Goal: Information Seeking & Learning: Learn about a topic

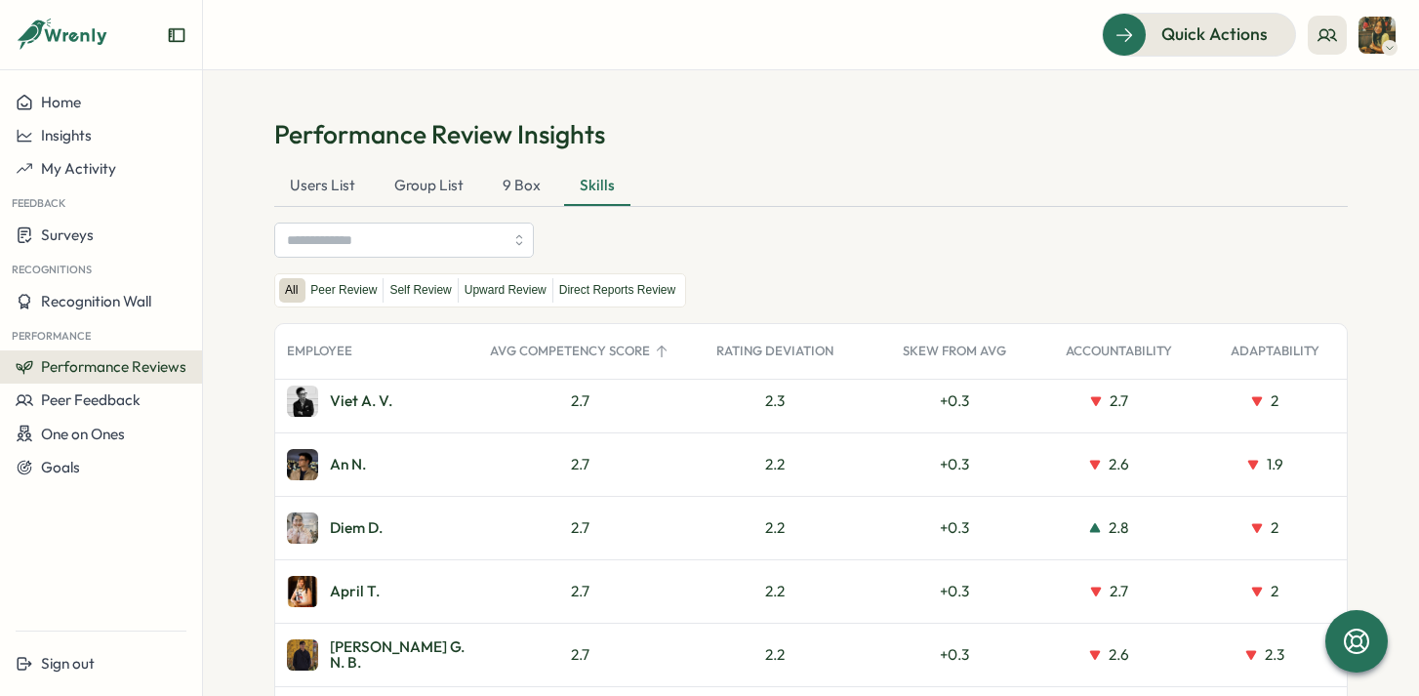
scroll to position [3739, 0]
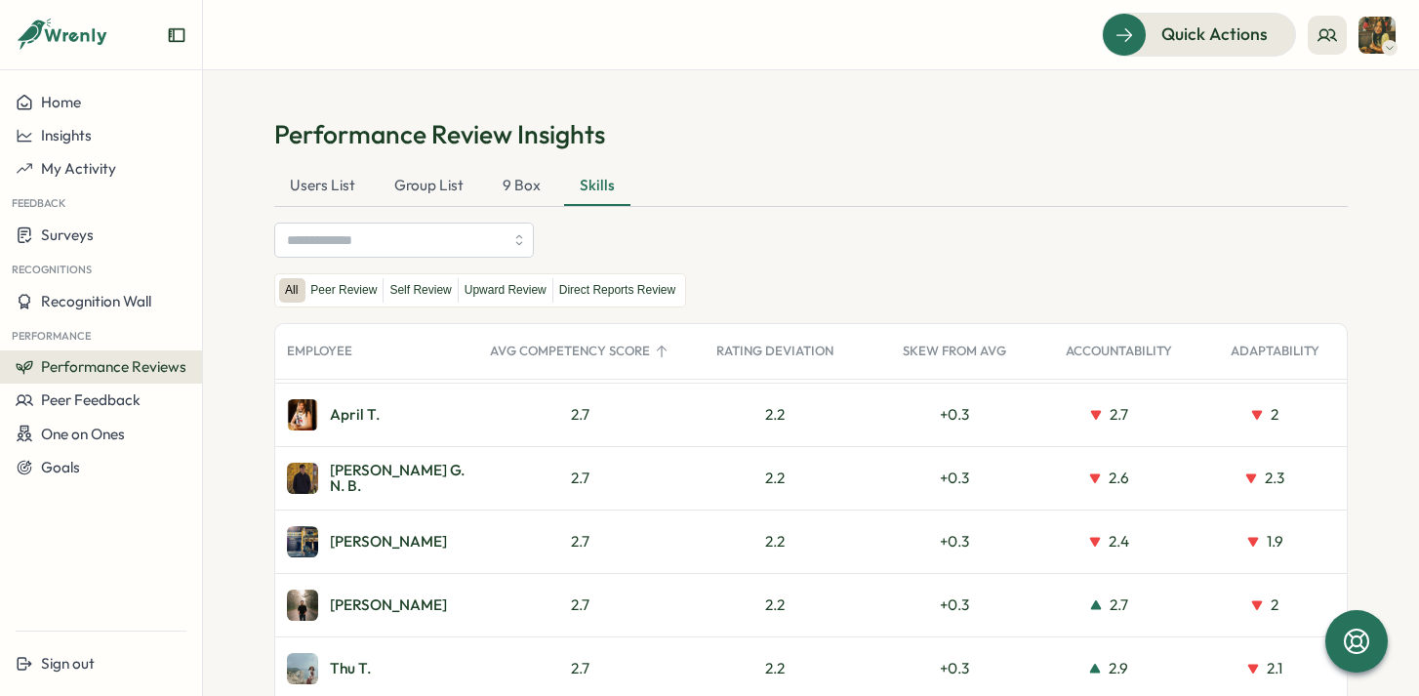
click at [1209, 296] on div "All Peer Review Self Review Upward Review Direct Reports Review" at bounding box center [810, 290] width 1073 height 34
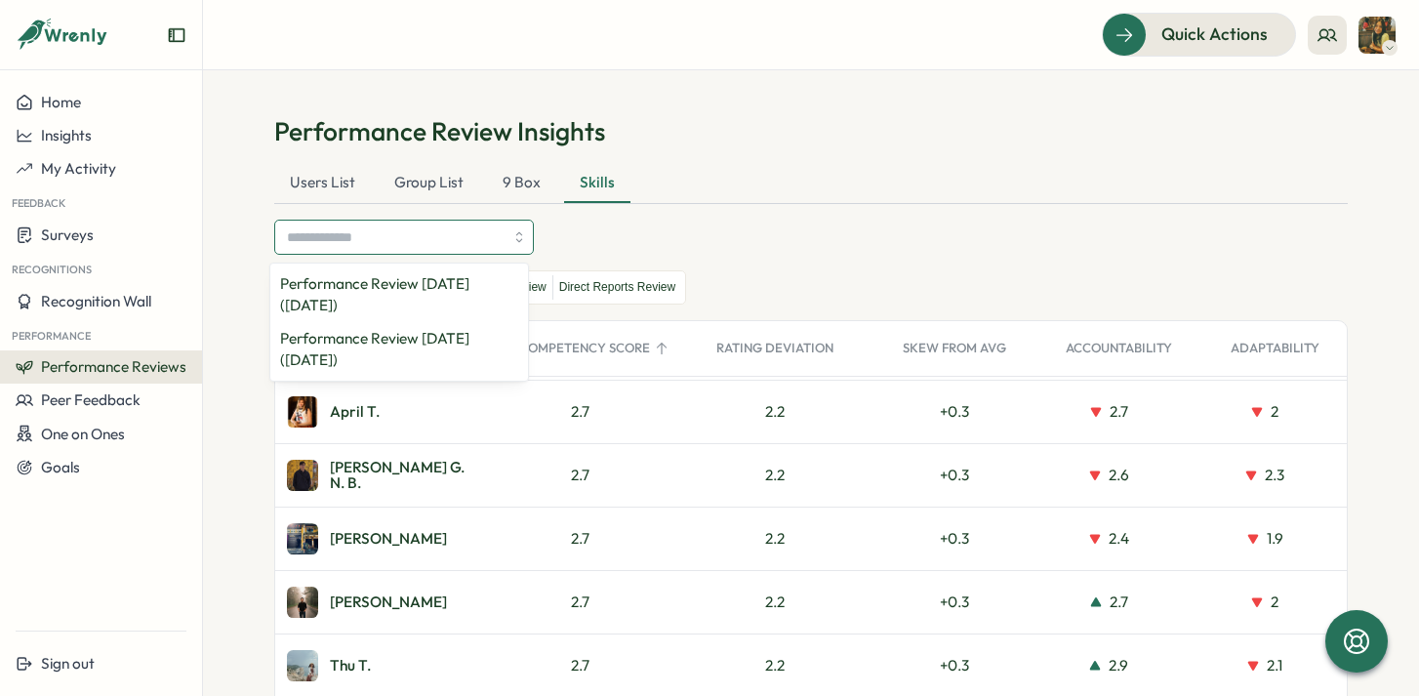
click at [405, 239] on input "search" at bounding box center [395, 237] width 217 height 33
click at [93, 379] on button "Performance Reviews" at bounding box center [101, 366] width 202 height 33
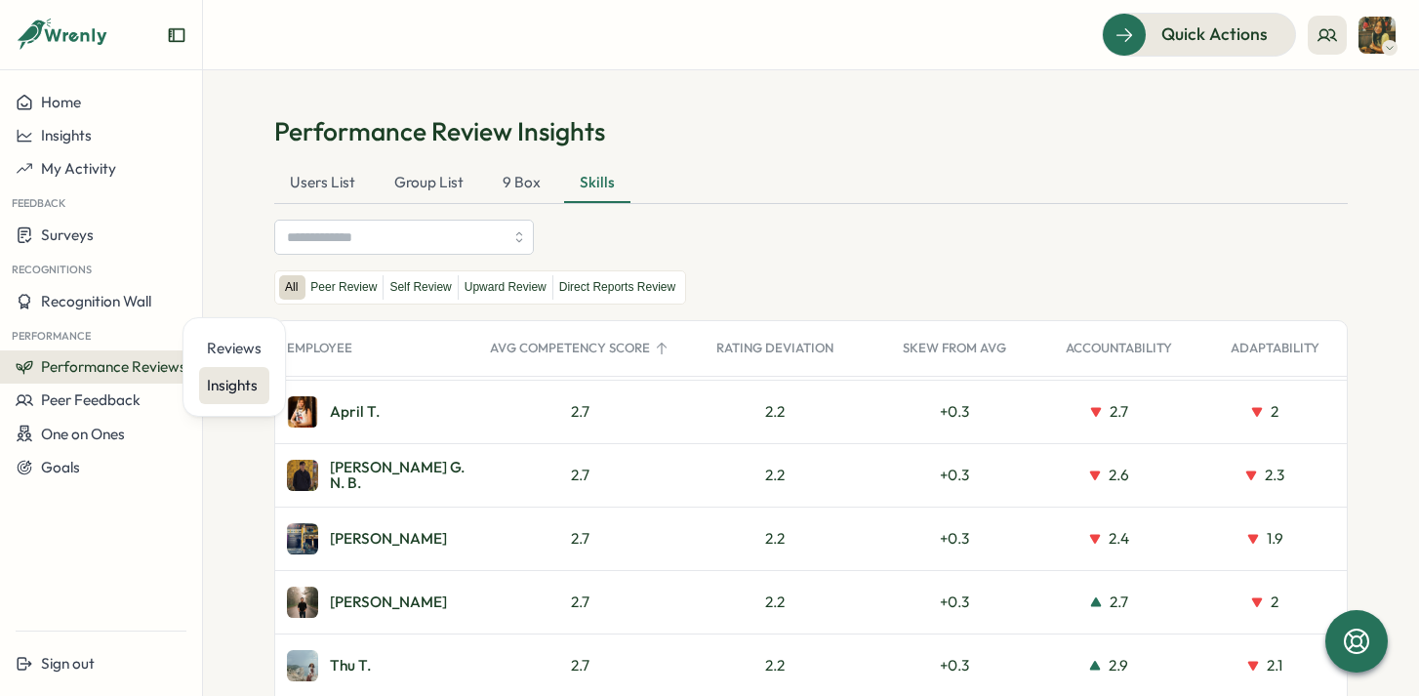
click at [245, 391] on div "Insights" at bounding box center [234, 385] width 55 height 21
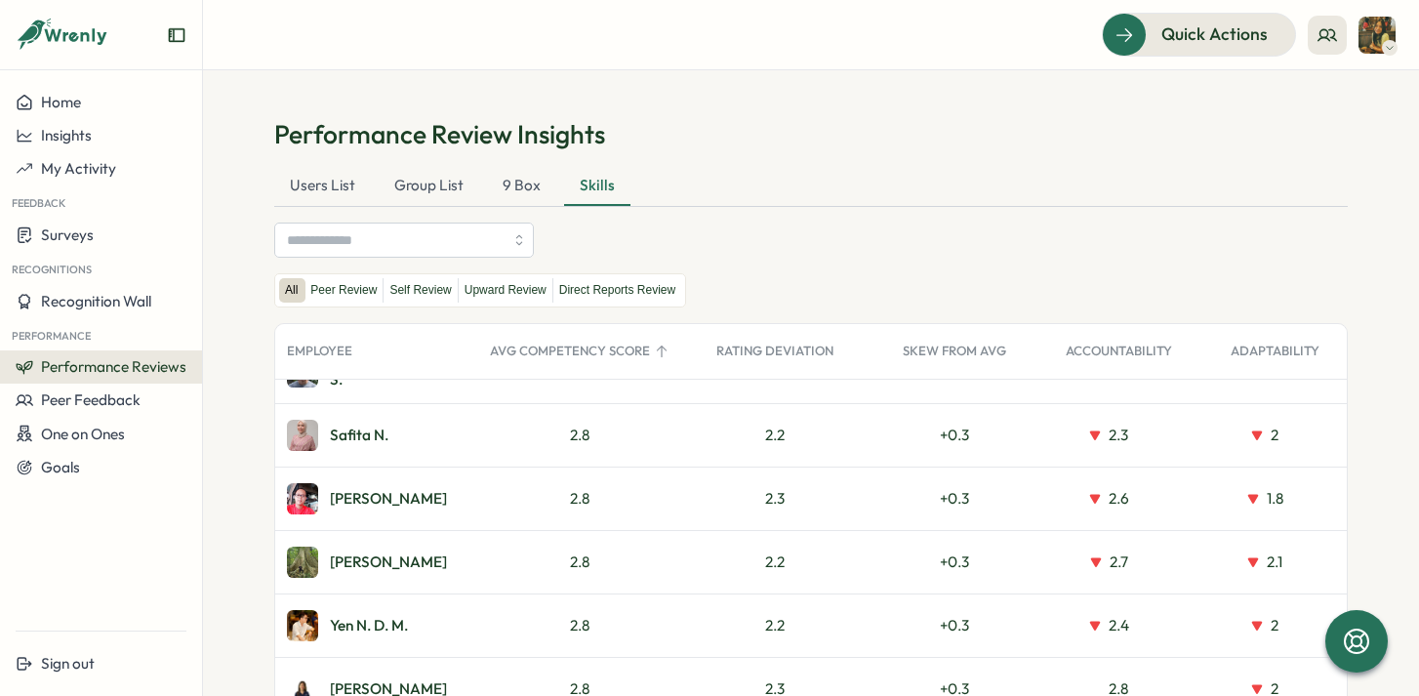
scroll to position [2078, 0]
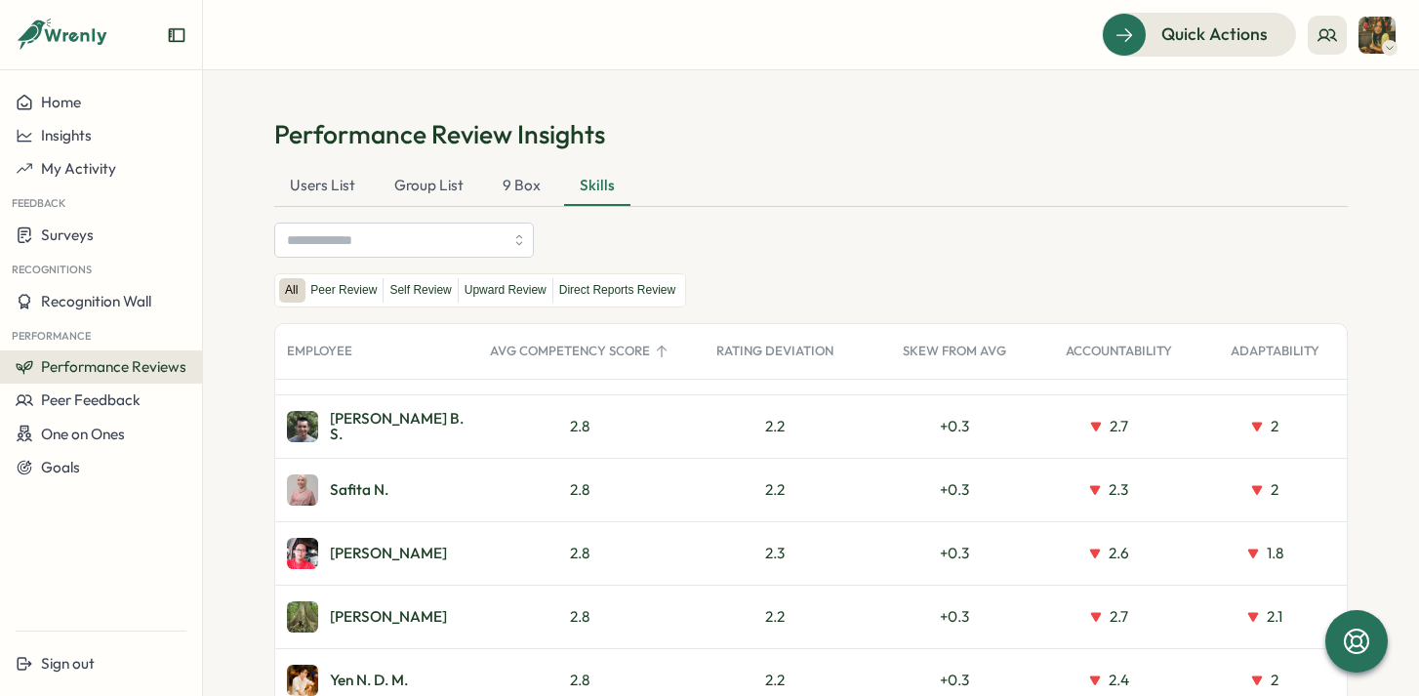
click at [1392, 49] on icon at bounding box center [1390, 48] width 10 height 16
click at [1154, 128] on h1 "Performance Review Insights" at bounding box center [810, 134] width 1073 height 34
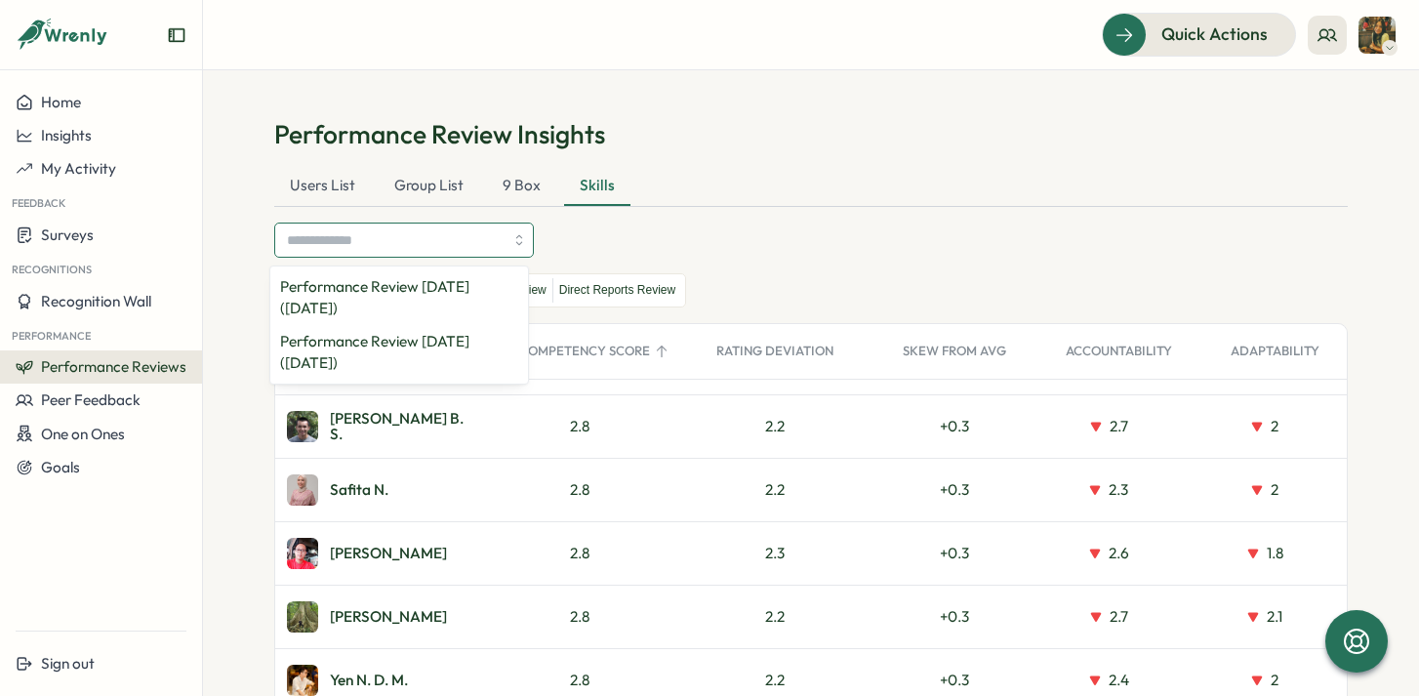
click at [436, 234] on input "search" at bounding box center [395, 239] width 217 height 33
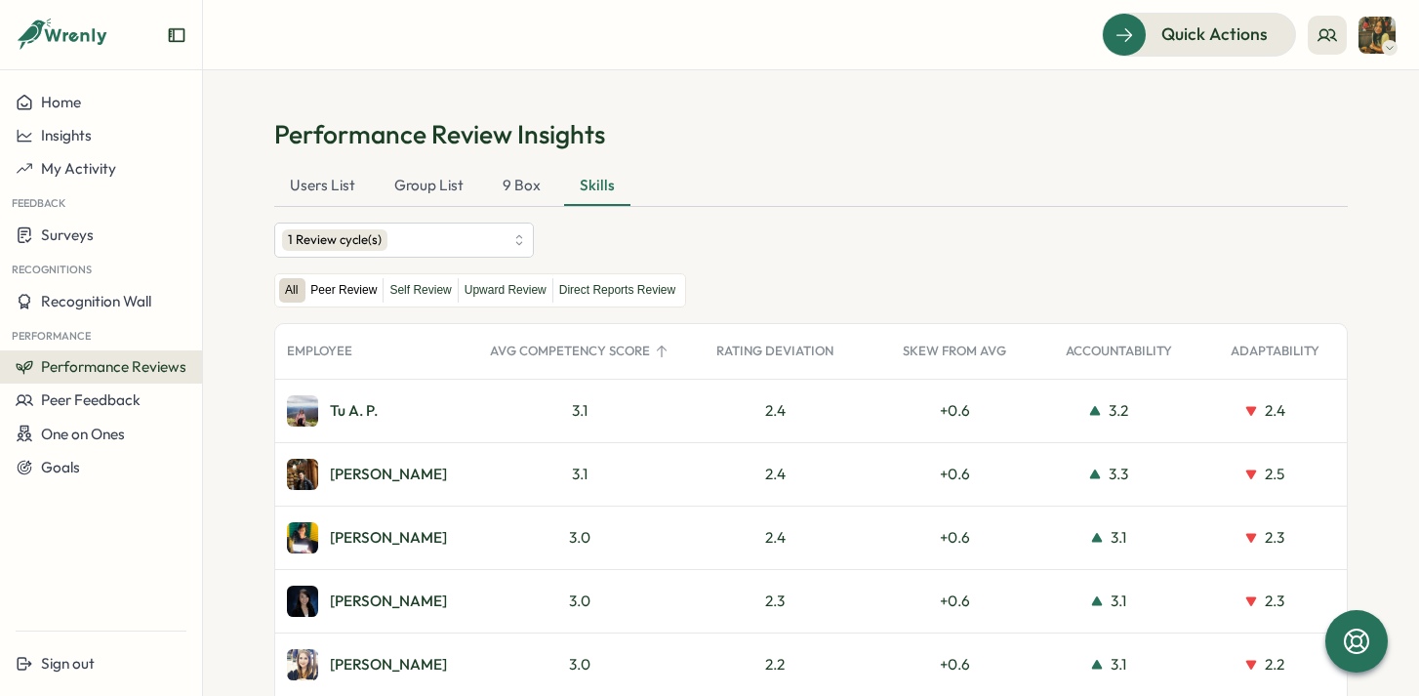
click at [337, 294] on label "Peer Review" at bounding box center [343, 290] width 78 height 24
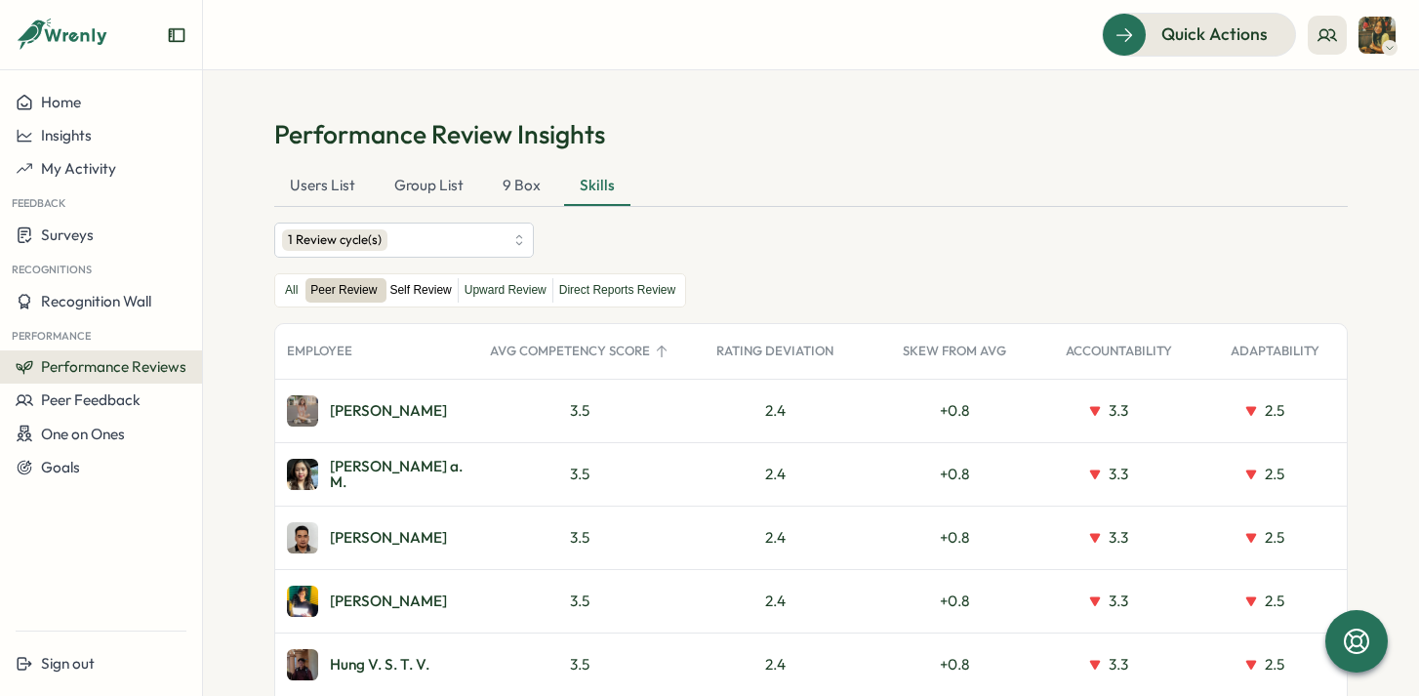
click at [421, 287] on label "Self Review" at bounding box center [420, 290] width 73 height 24
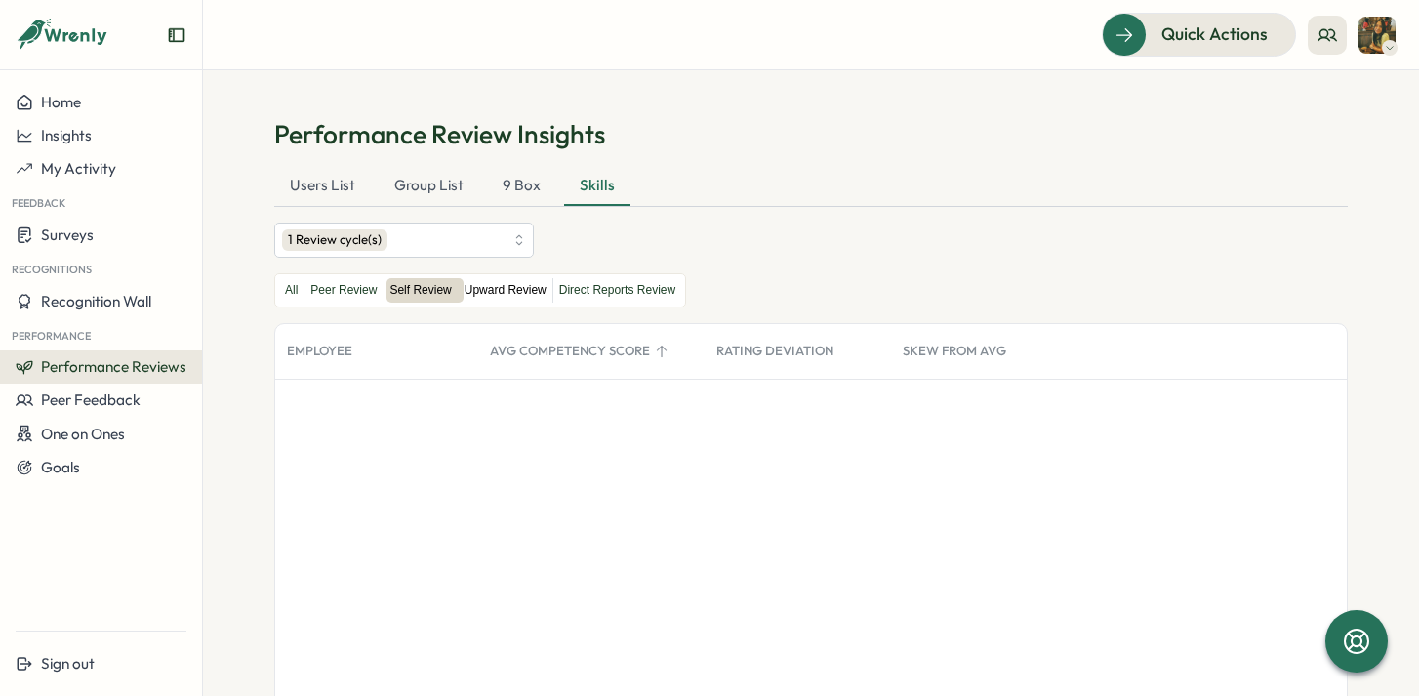
click at [501, 289] on label "Upward Review" at bounding box center [506, 290] width 94 height 24
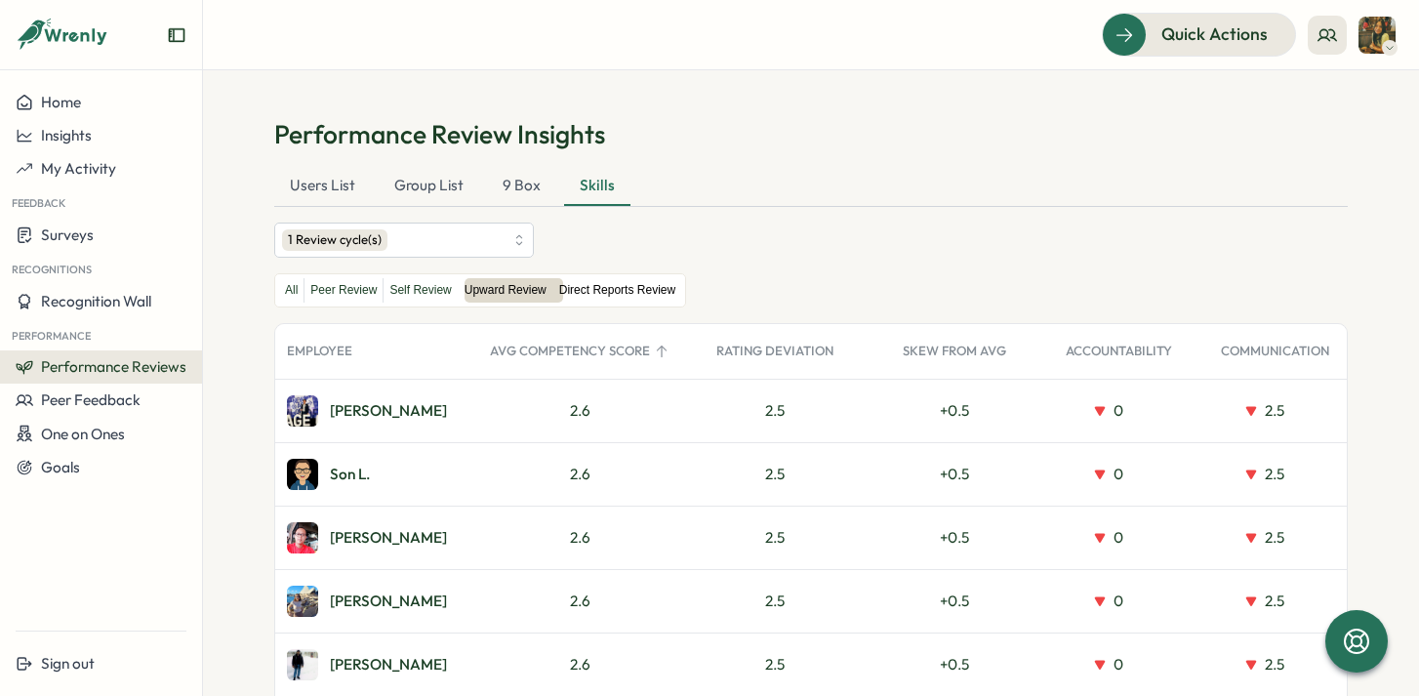
click at [638, 293] on label "Direct Reports Review" at bounding box center [617, 290] width 128 height 24
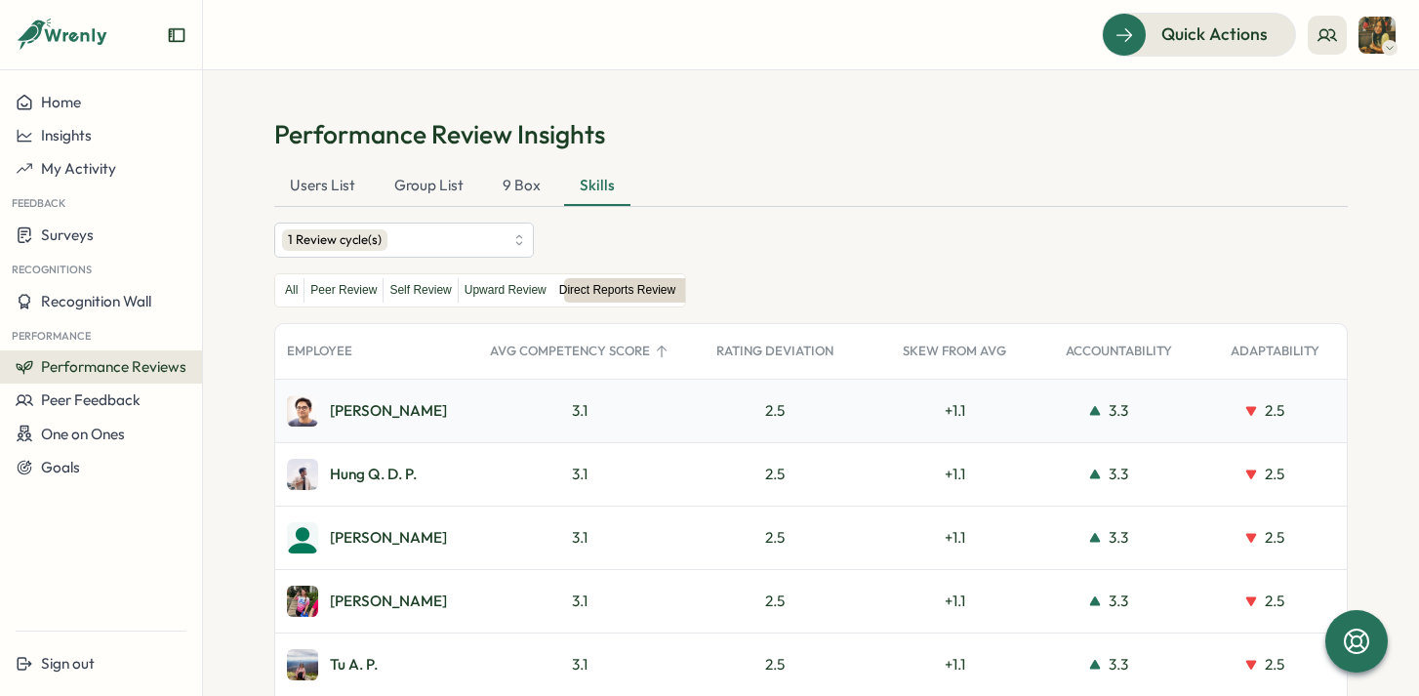
click at [359, 412] on div "[PERSON_NAME]" at bounding box center [388, 410] width 117 height 15
click at [334, 477] on div "Hung Q. D. P." at bounding box center [373, 473] width 87 height 15
click at [335, 537] on div "[PERSON_NAME]" at bounding box center [388, 537] width 117 height 15
click at [318, 185] on div "Users List" at bounding box center [322, 186] width 97 height 39
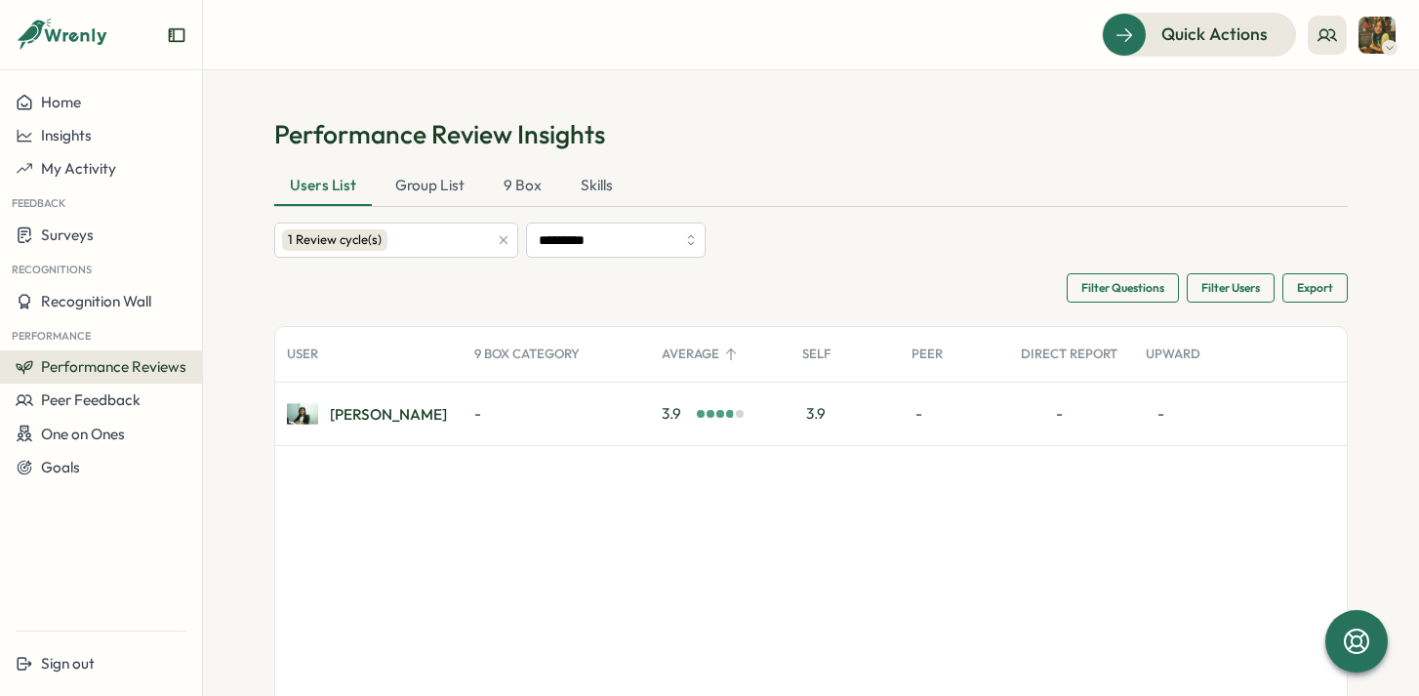
click at [1233, 293] on span "Filter Users" at bounding box center [1230, 287] width 59 height 27
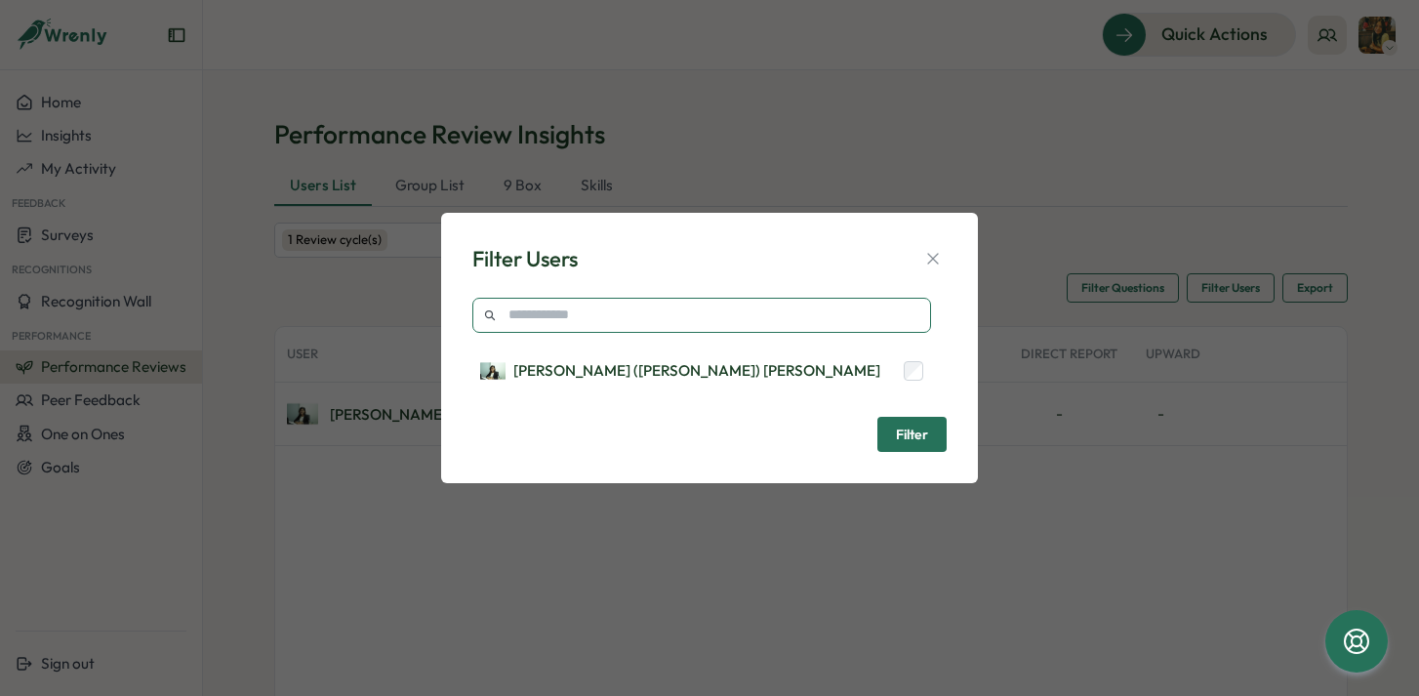
click at [761, 316] on input "text" at bounding box center [701, 315] width 459 height 35
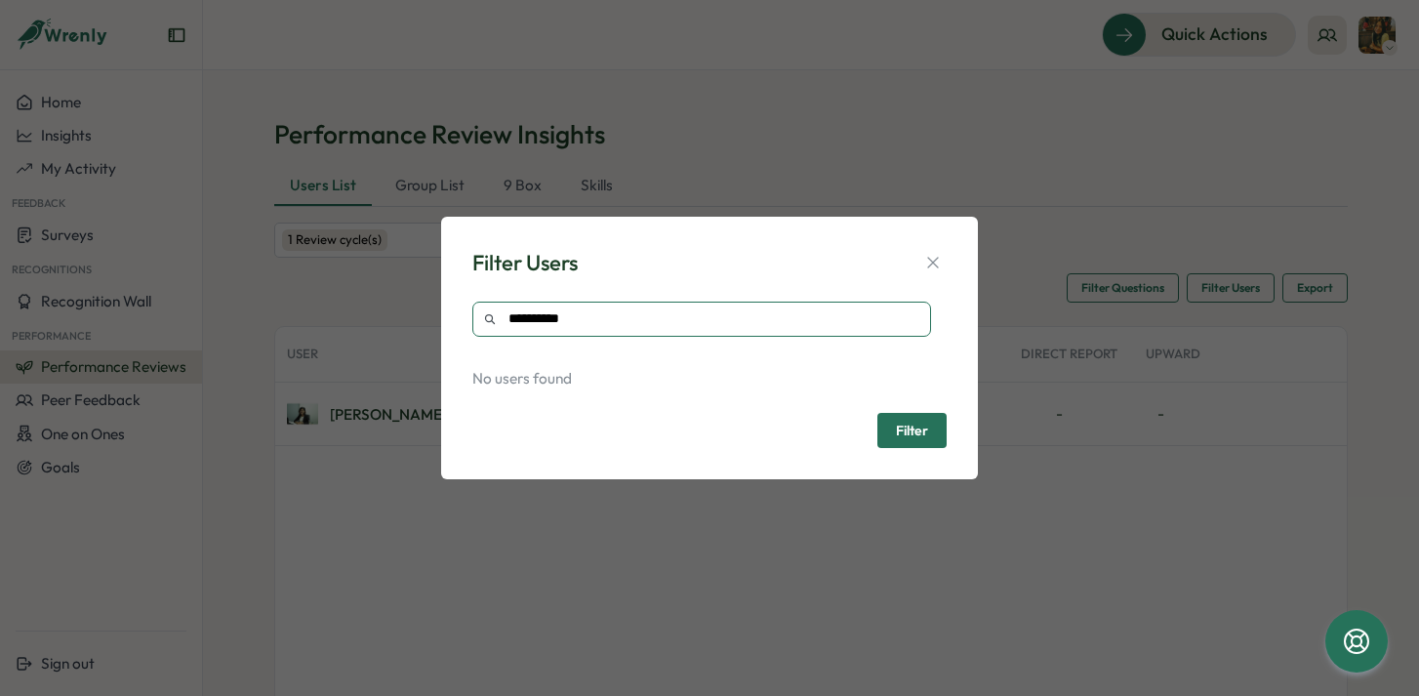
type input "**********"
click at [934, 436] on button "Filter" at bounding box center [911, 430] width 69 height 35
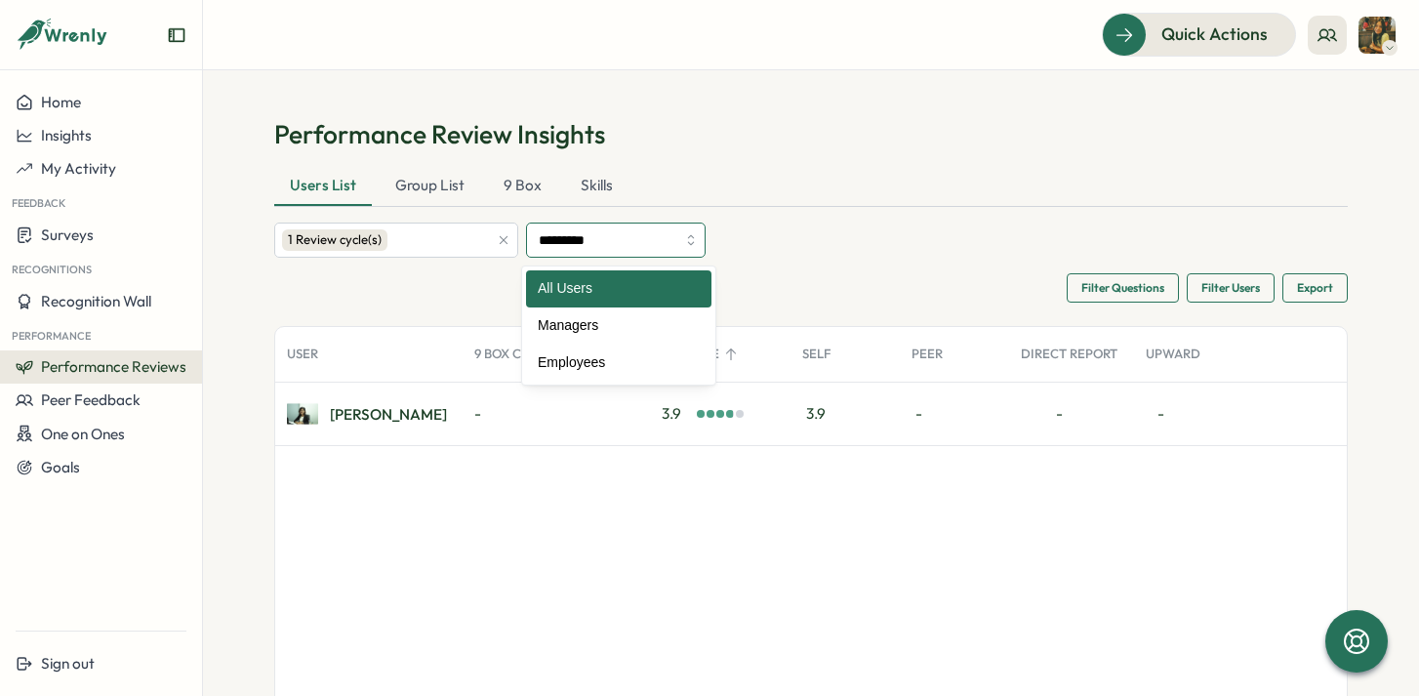
click at [706, 252] on input "*********" at bounding box center [616, 240] width 180 height 35
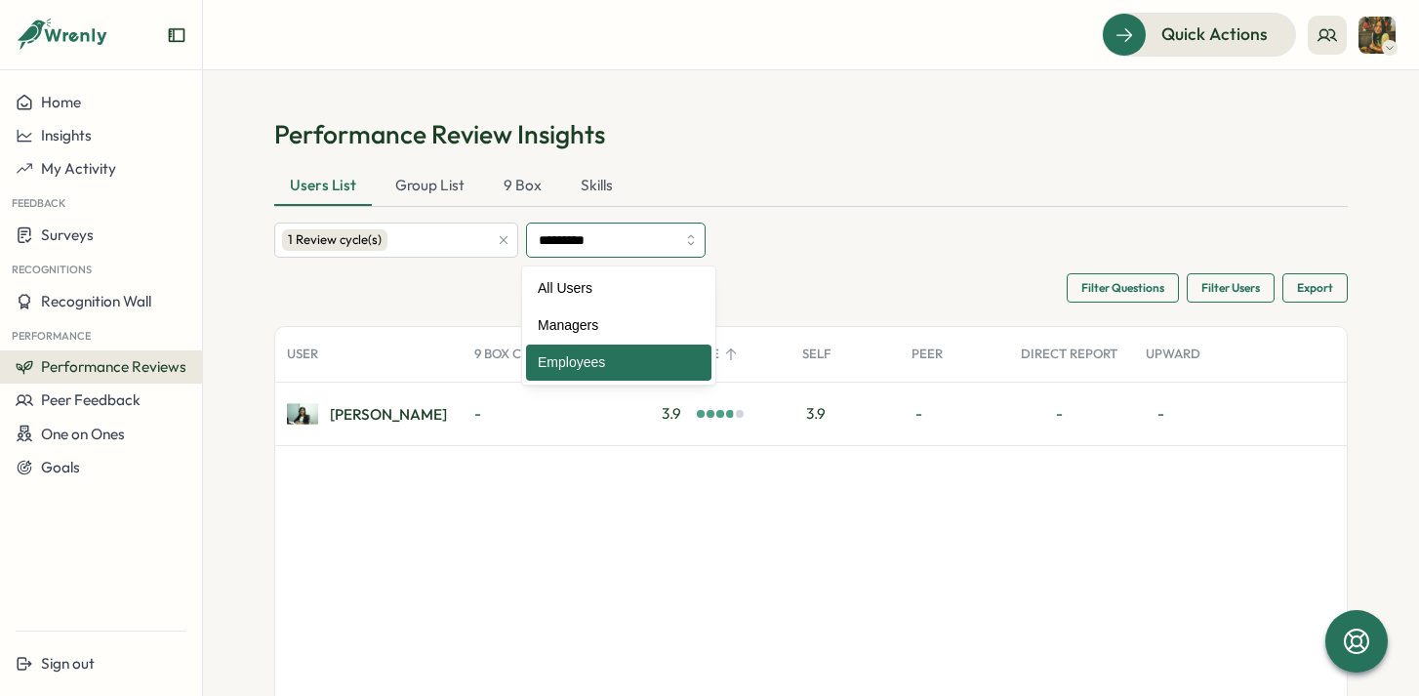
click at [695, 254] on input "*********" at bounding box center [616, 240] width 180 height 35
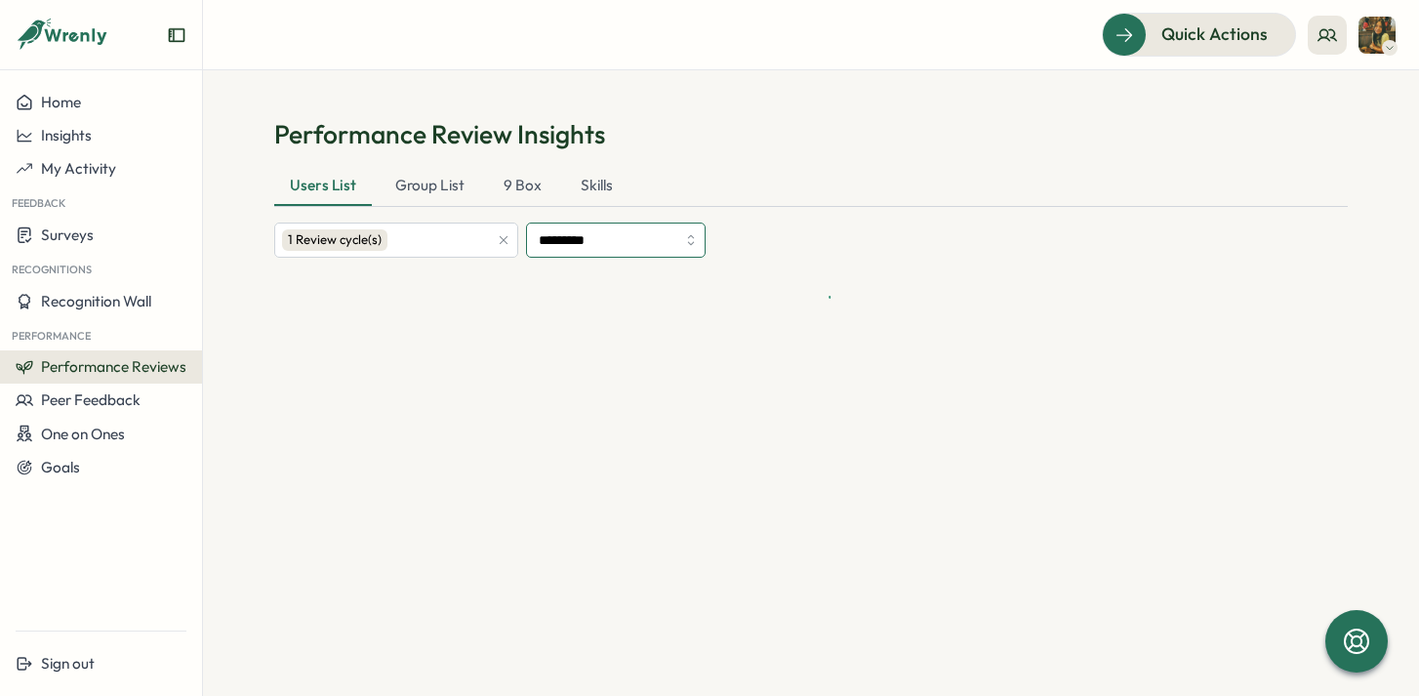
type input "*********"
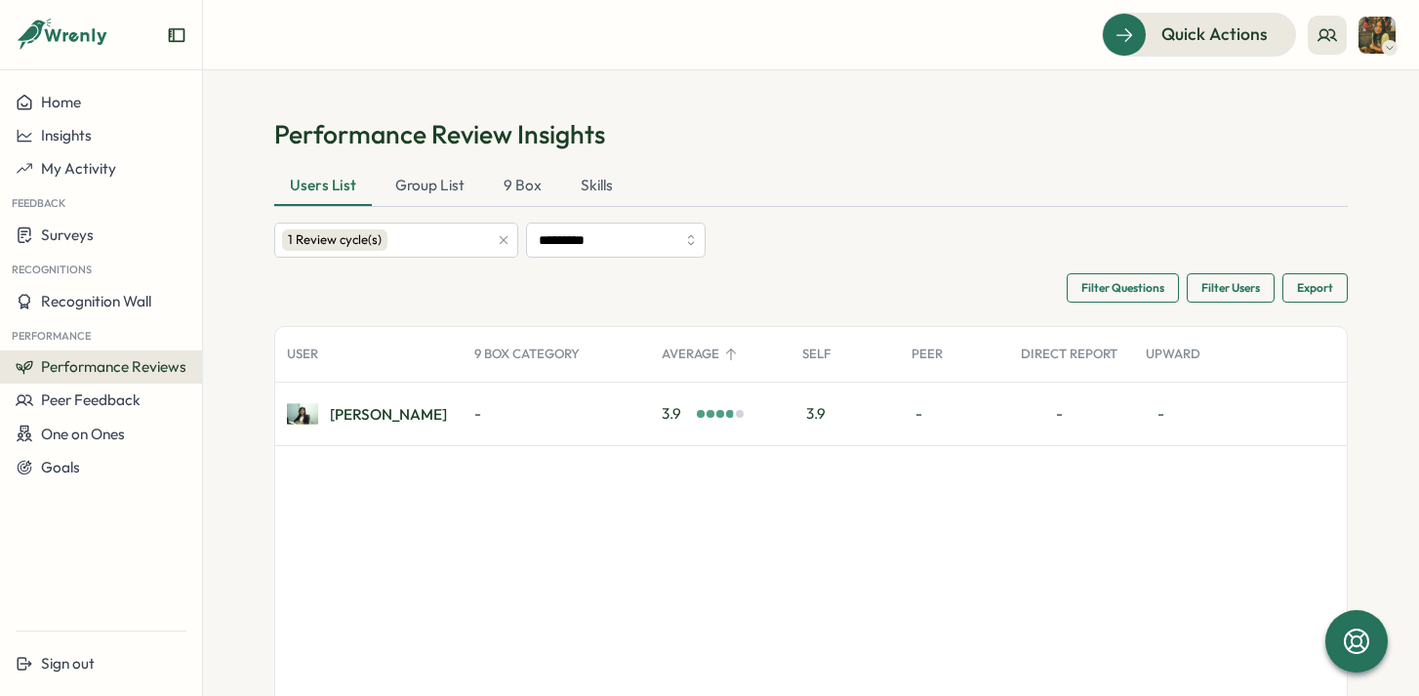
click at [1212, 297] on span "Filter Users" at bounding box center [1230, 287] width 59 height 27
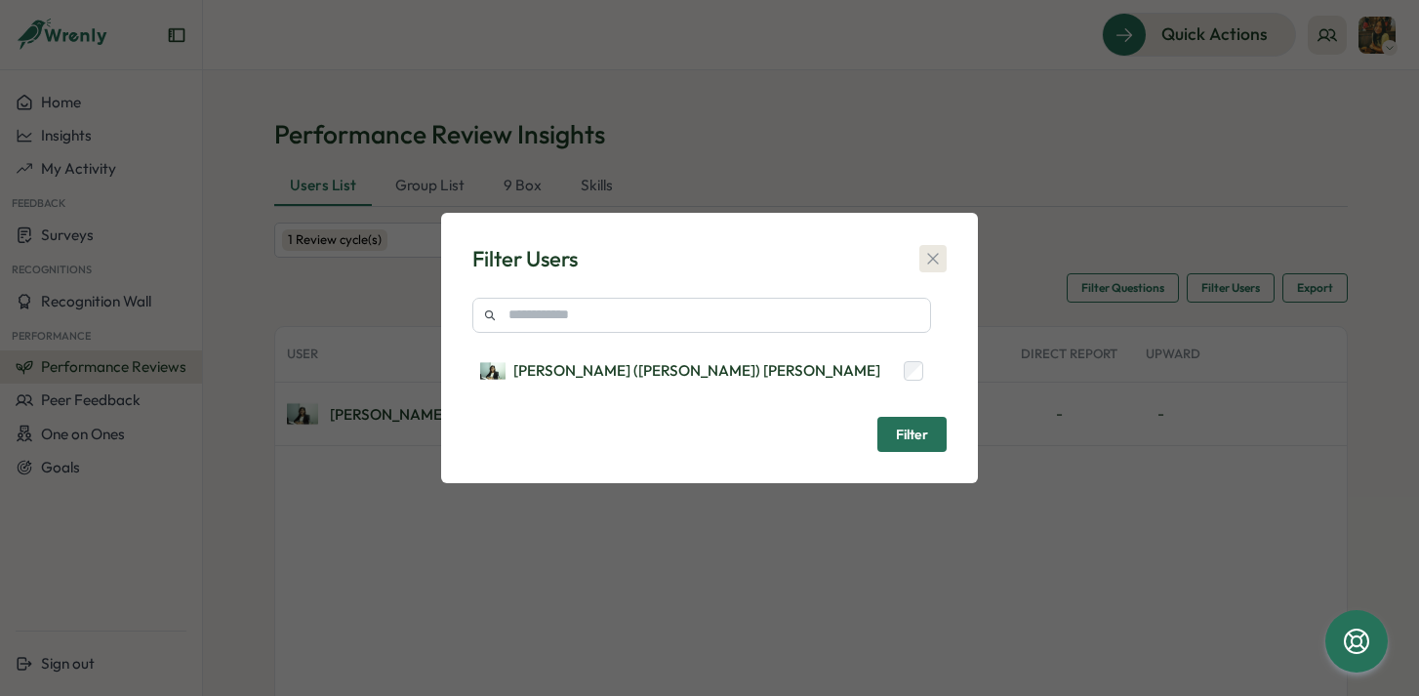
click at [932, 254] on icon "button" at bounding box center [933, 259] width 20 height 20
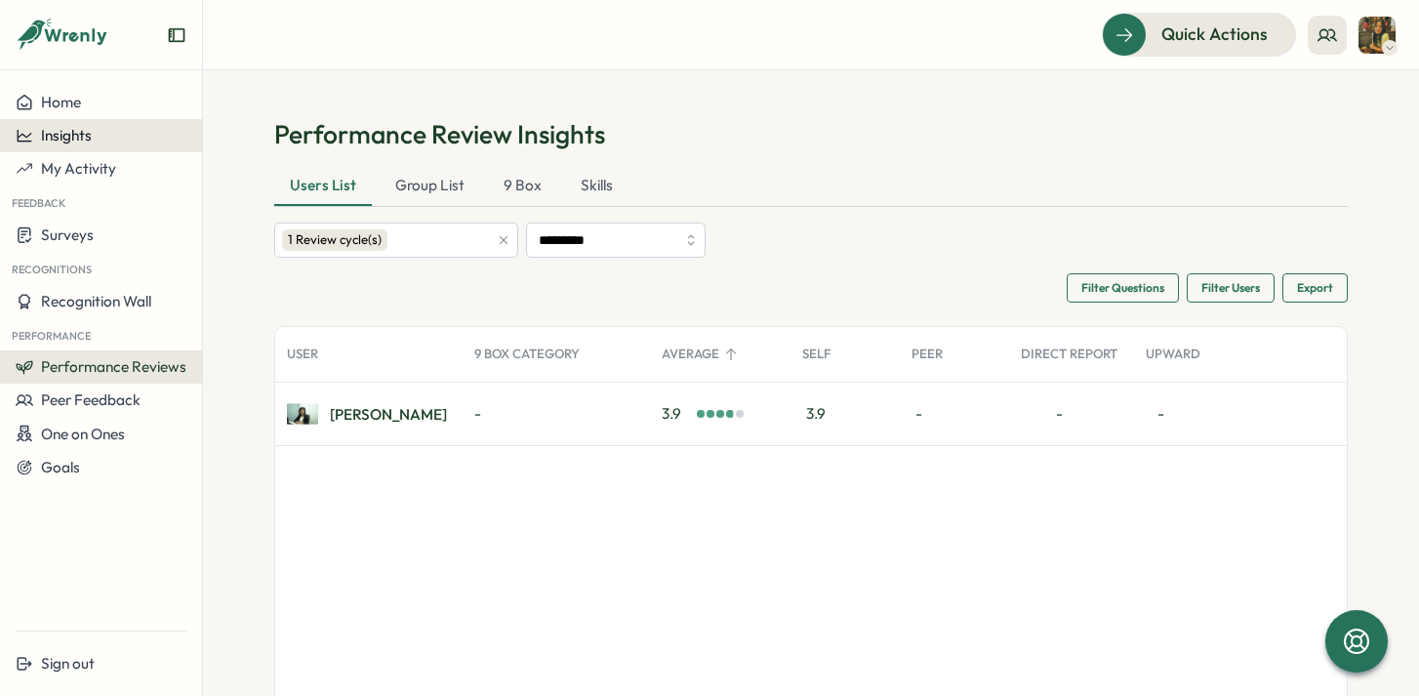
click at [82, 144] on span "Insights" at bounding box center [66, 135] width 51 height 19
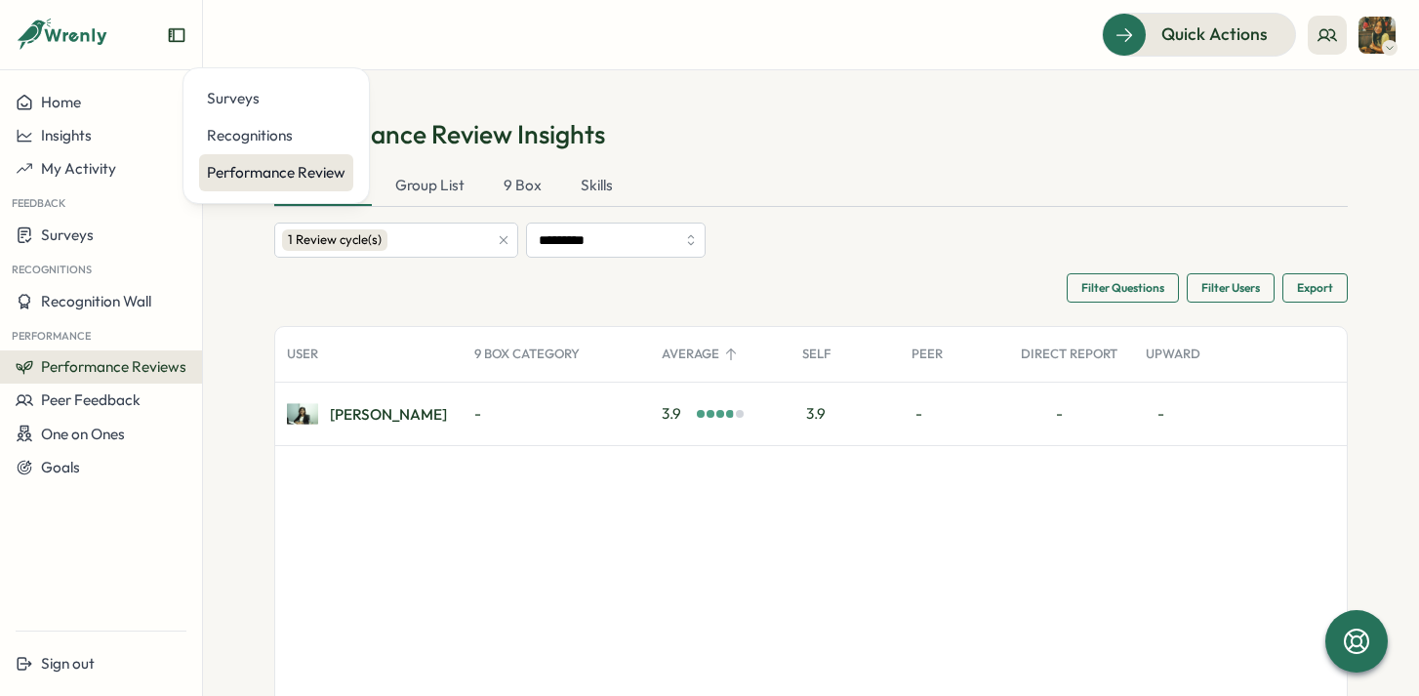
click at [259, 177] on div "Performance Review" at bounding box center [276, 172] width 139 height 21
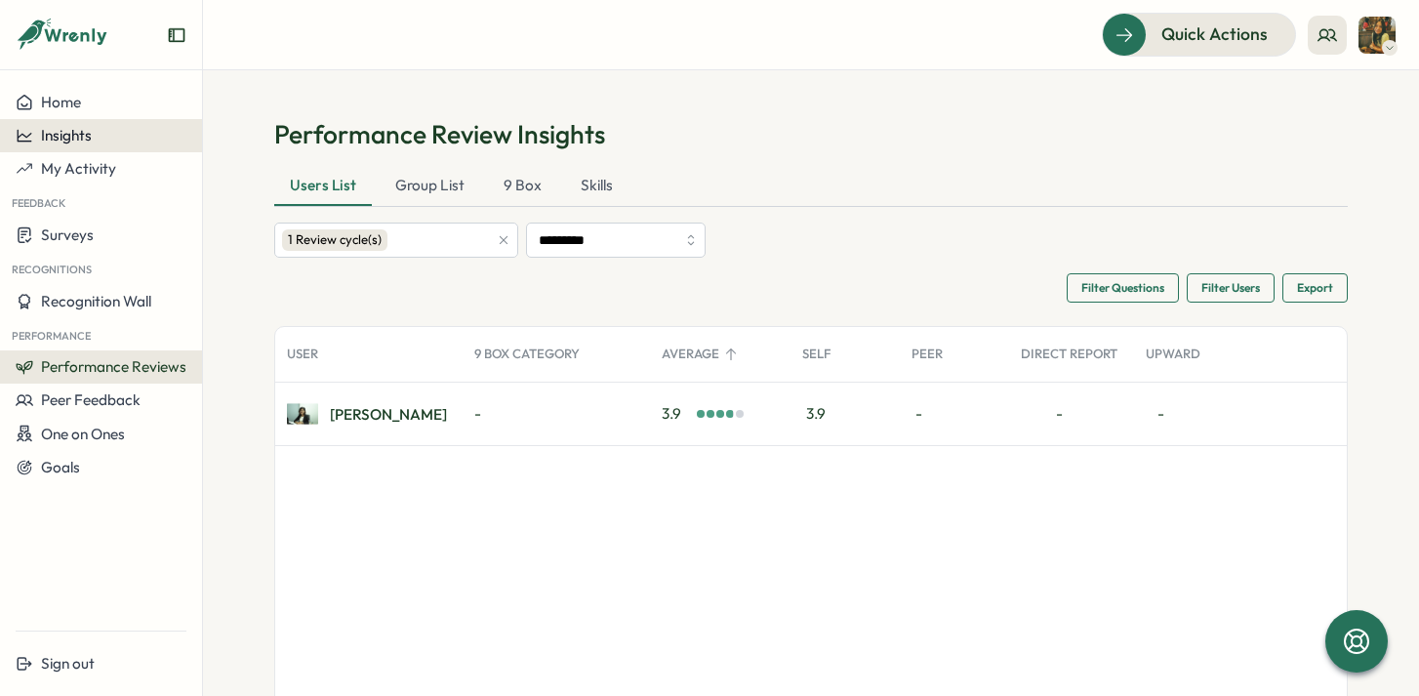
click at [94, 136] on div "Insights" at bounding box center [101, 136] width 171 height 18
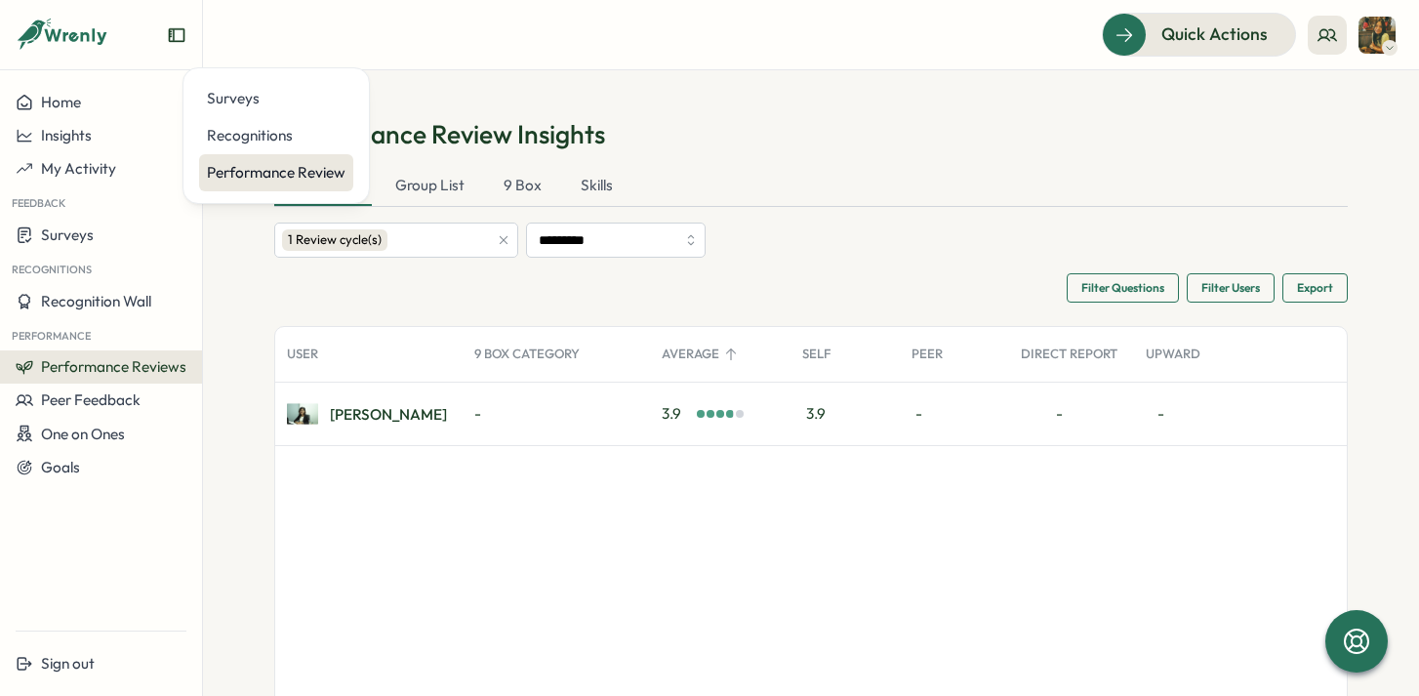
click at [246, 171] on div "Performance Review" at bounding box center [276, 172] width 139 height 21
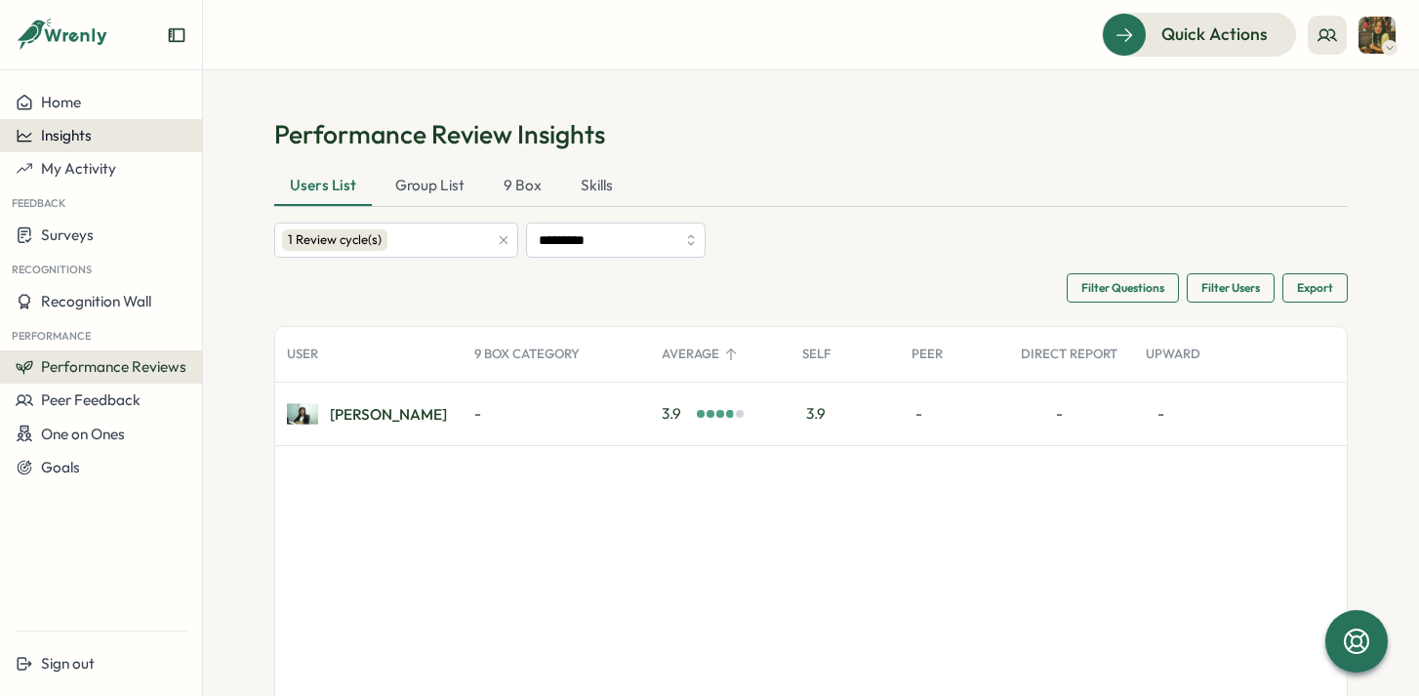
click at [122, 135] on div "Insights" at bounding box center [101, 136] width 171 height 18
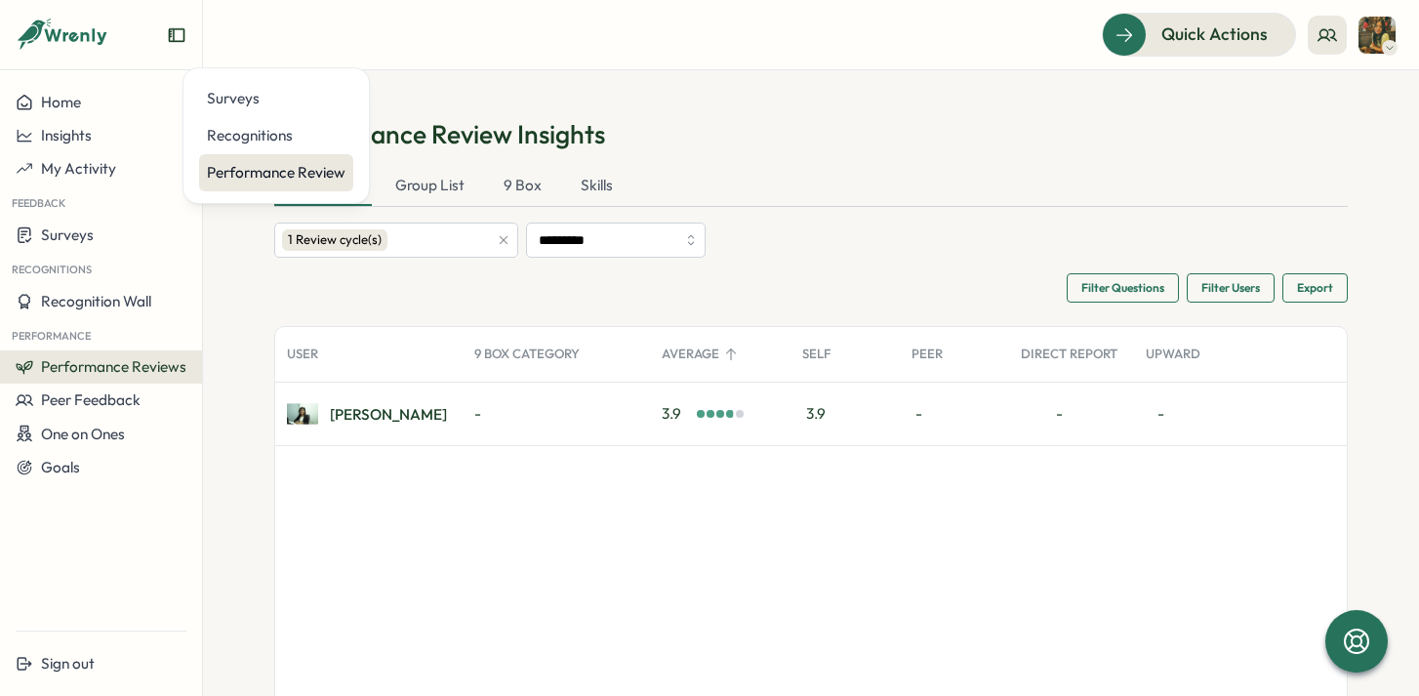
click at [263, 167] on div "Performance Review" at bounding box center [276, 172] width 139 height 21
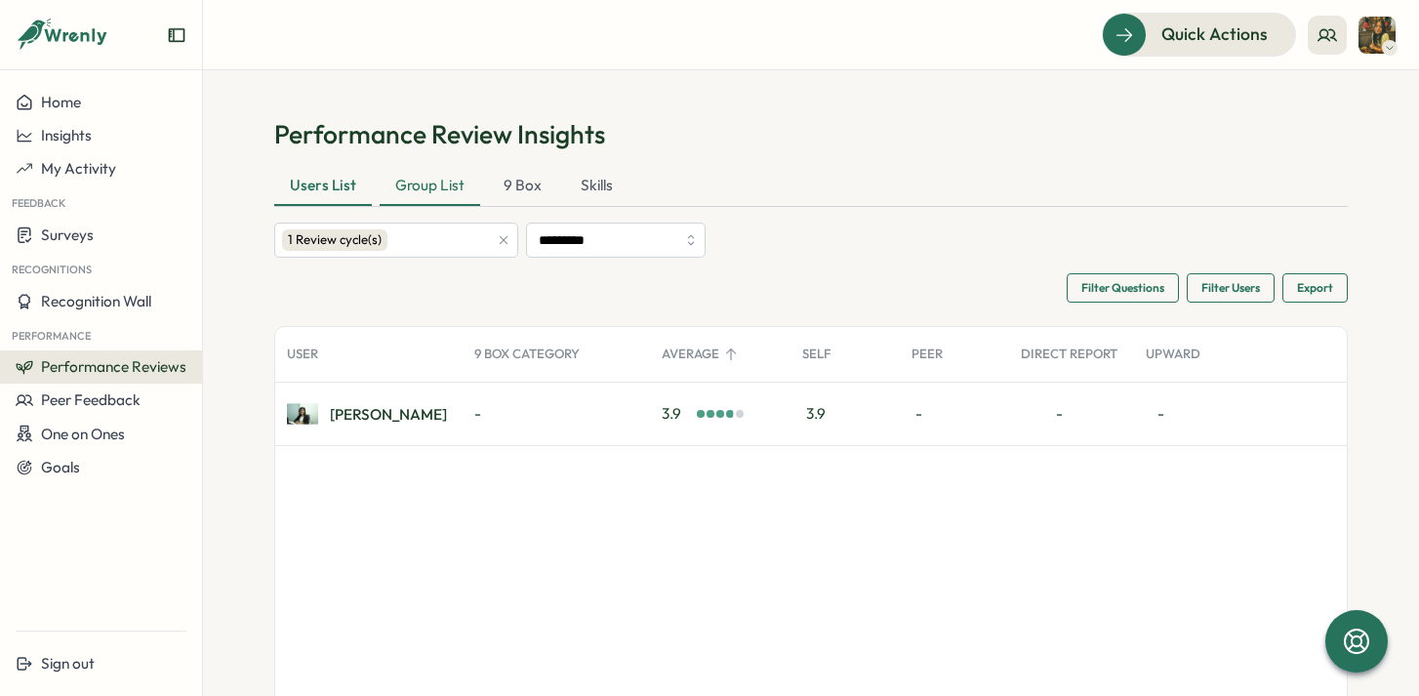
click at [435, 193] on div "Group List" at bounding box center [430, 186] width 101 height 39
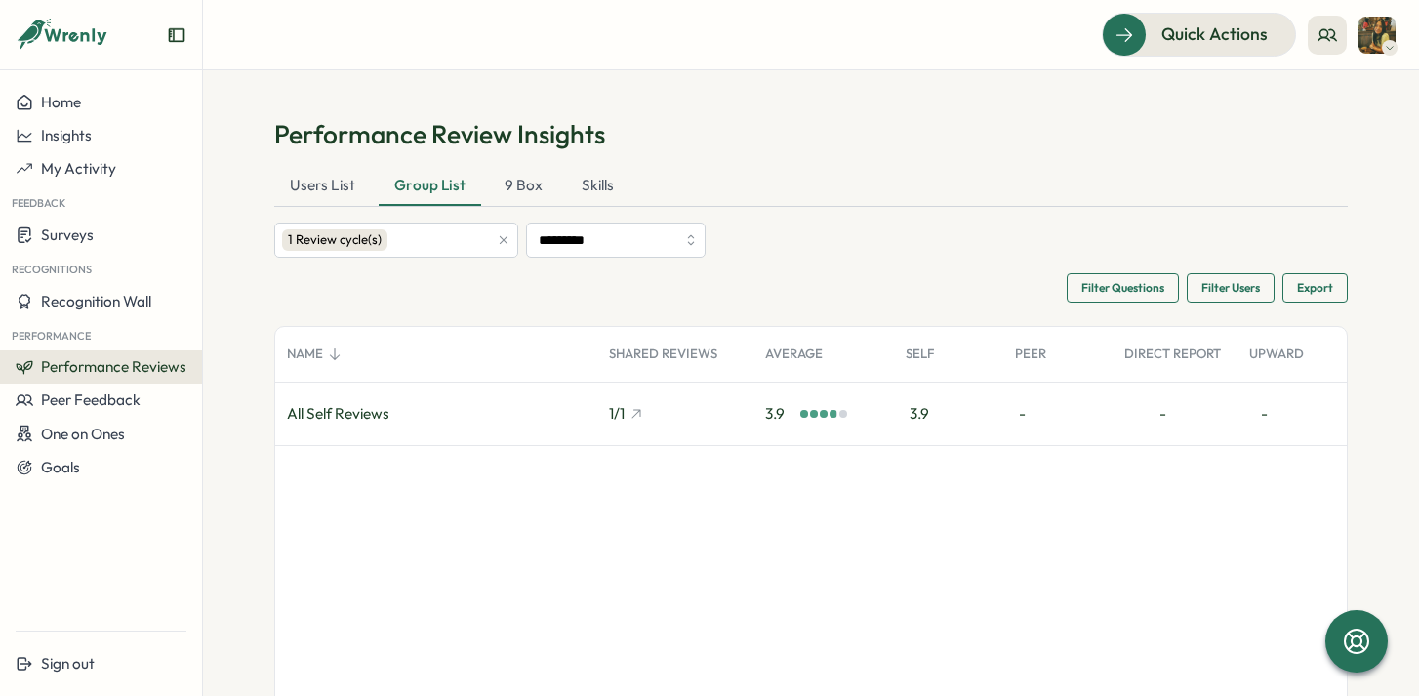
click at [1217, 290] on span "Filter Users" at bounding box center [1230, 287] width 59 height 27
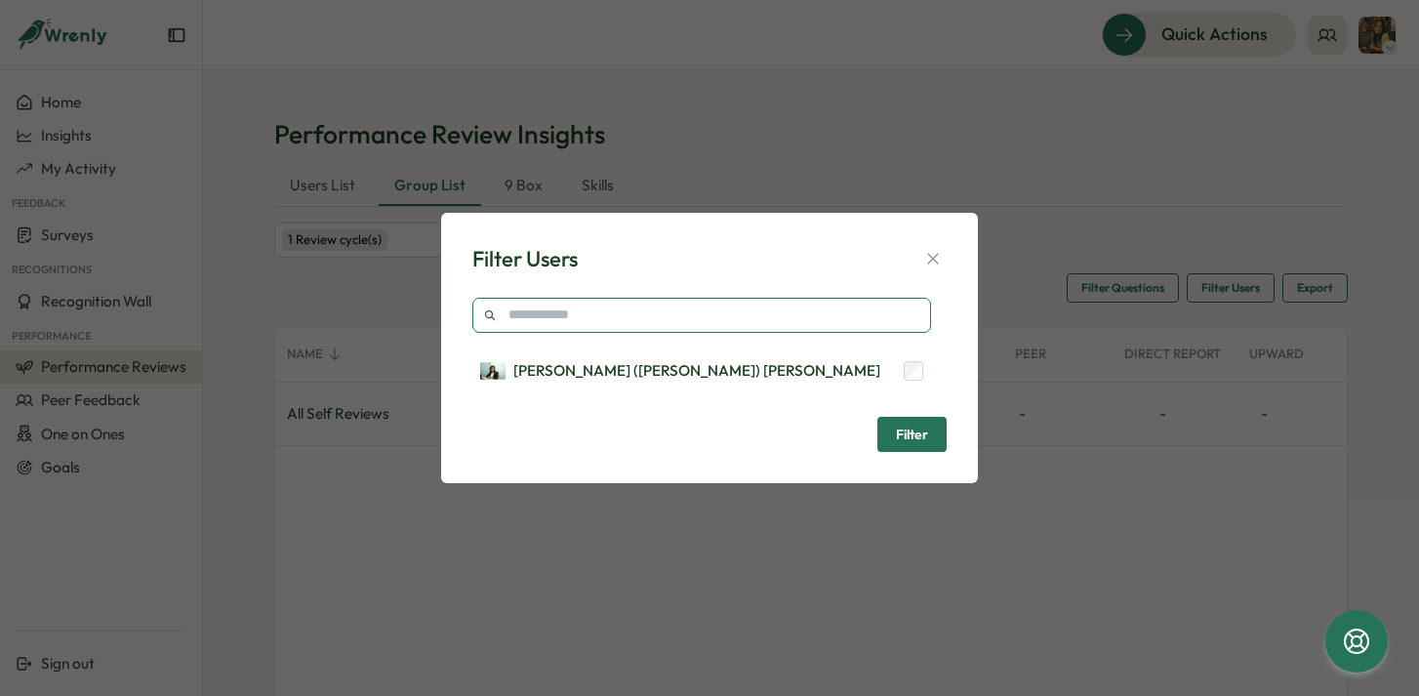
click at [728, 308] on input "text" at bounding box center [701, 315] width 459 height 35
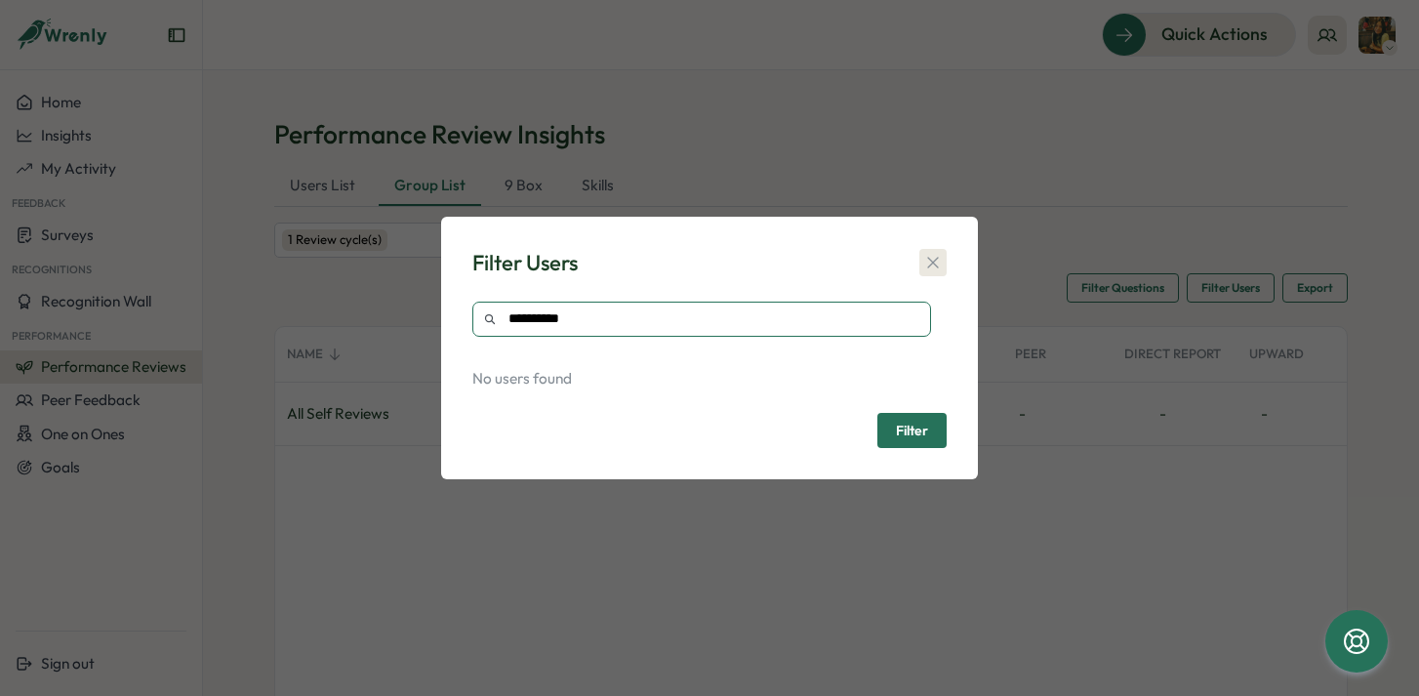
type input "**********"
click at [936, 262] on icon "button" at bounding box center [933, 263] width 20 height 20
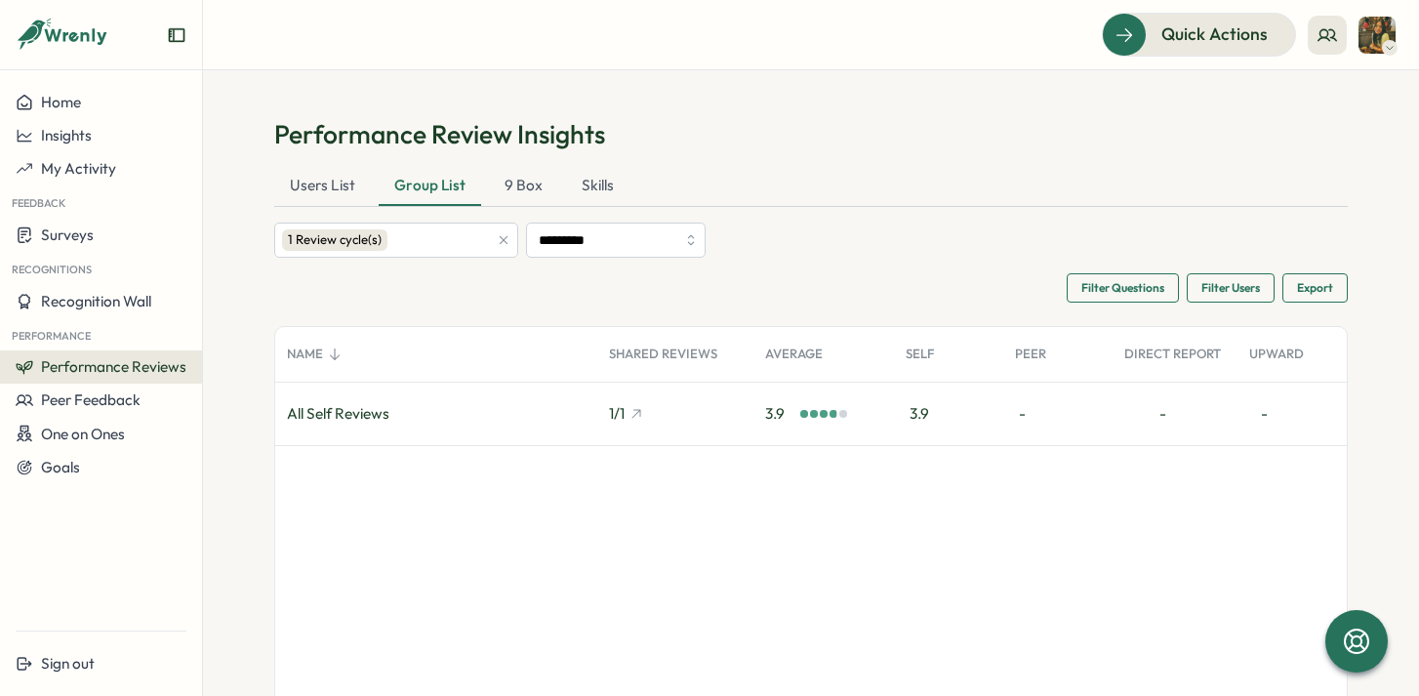
click at [1208, 296] on span "Filter Users" at bounding box center [1230, 287] width 59 height 27
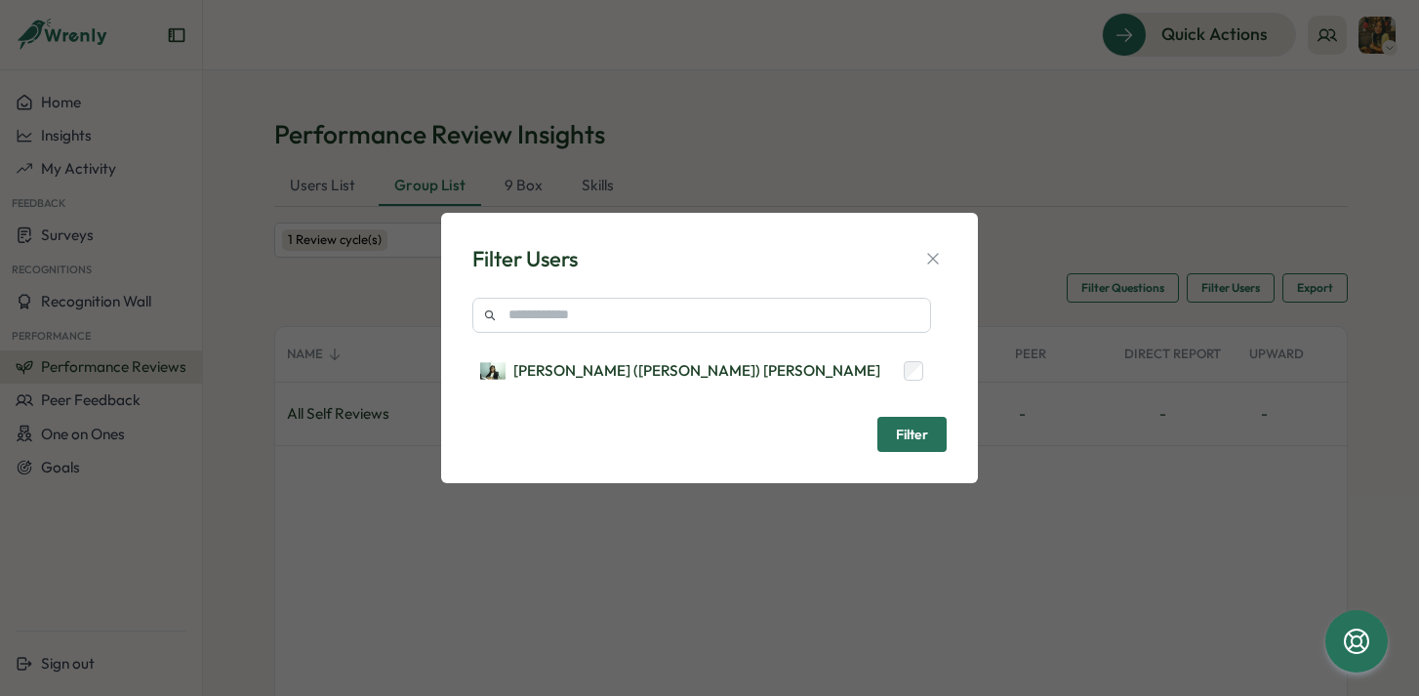
click at [949, 252] on div "Filter Users [PERSON_NAME] ([PERSON_NAME]) [PERSON_NAME]" at bounding box center [710, 347] width 490 height 223
click at [927, 260] on icon "button" at bounding box center [933, 259] width 20 height 20
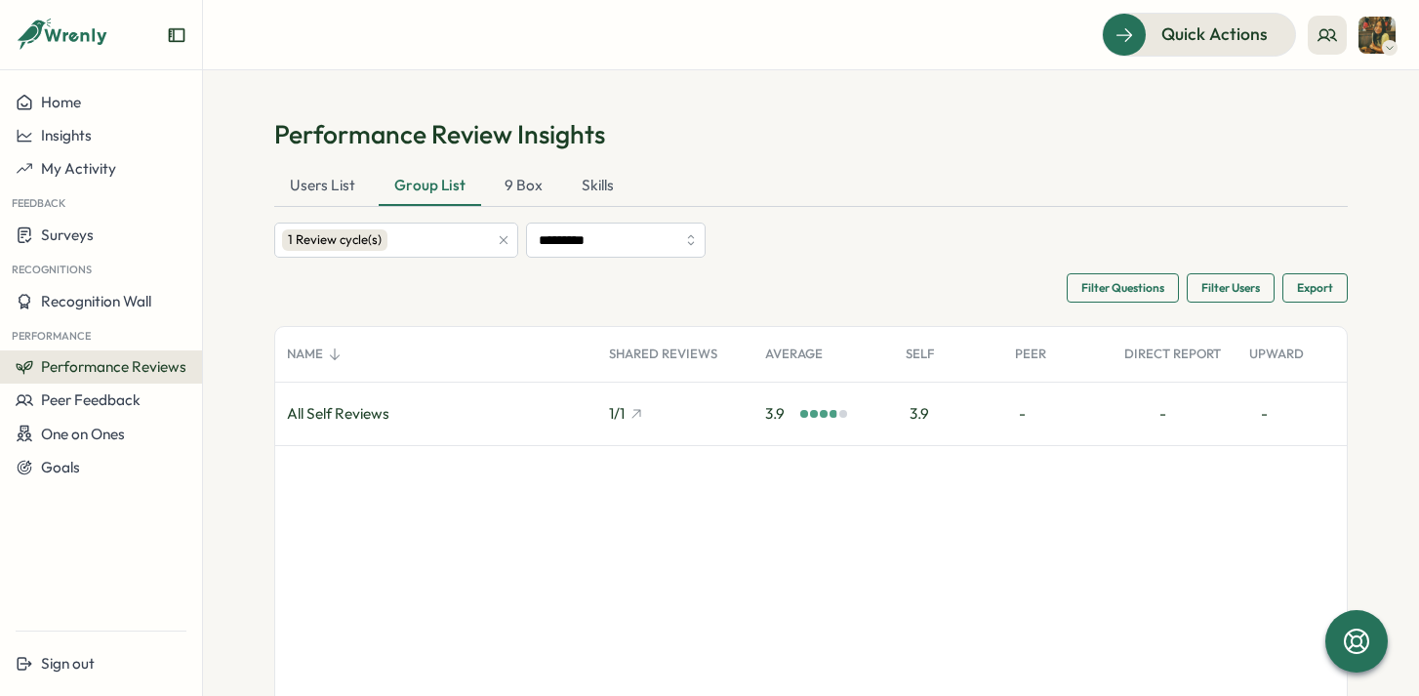
click at [1301, 283] on span "Export" at bounding box center [1315, 287] width 36 height 27
click at [1194, 308] on div "Export All Data" at bounding box center [1202, 306] width 102 height 16
click at [529, 195] on div "9 Box" at bounding box center [523, 186] width 69 height 39
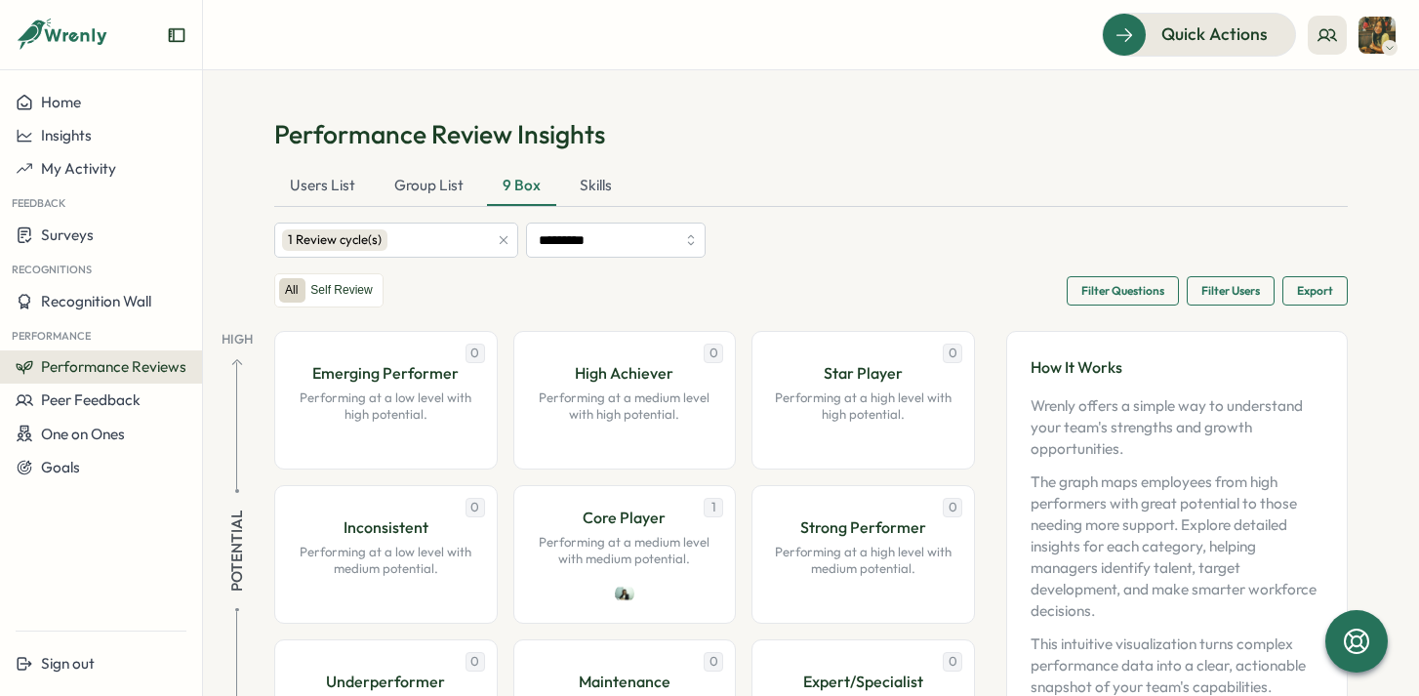
click at [1224, 293] on span "Filter Users" at bounding box center [1230, 290] width 59 height 27
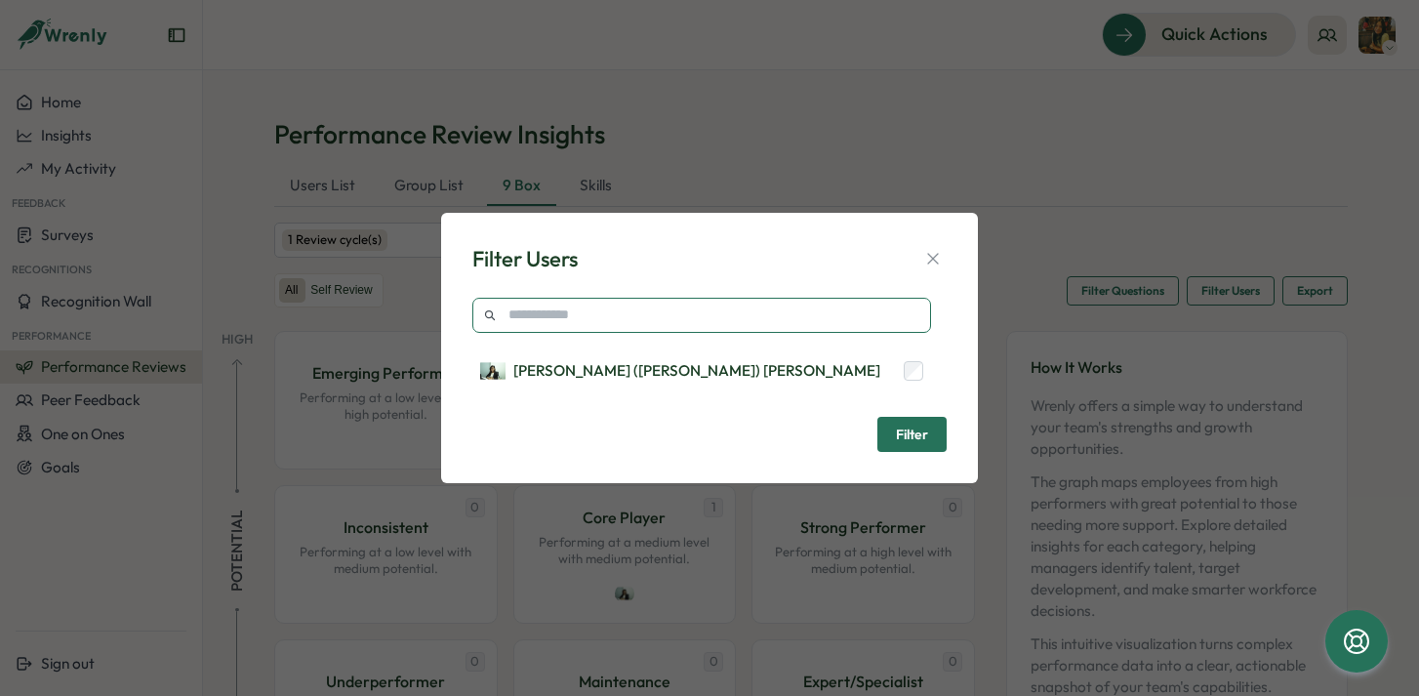
click at [713, 313] on input "text" at bounding box center [701, 315] width 459 height 35
type input "*"
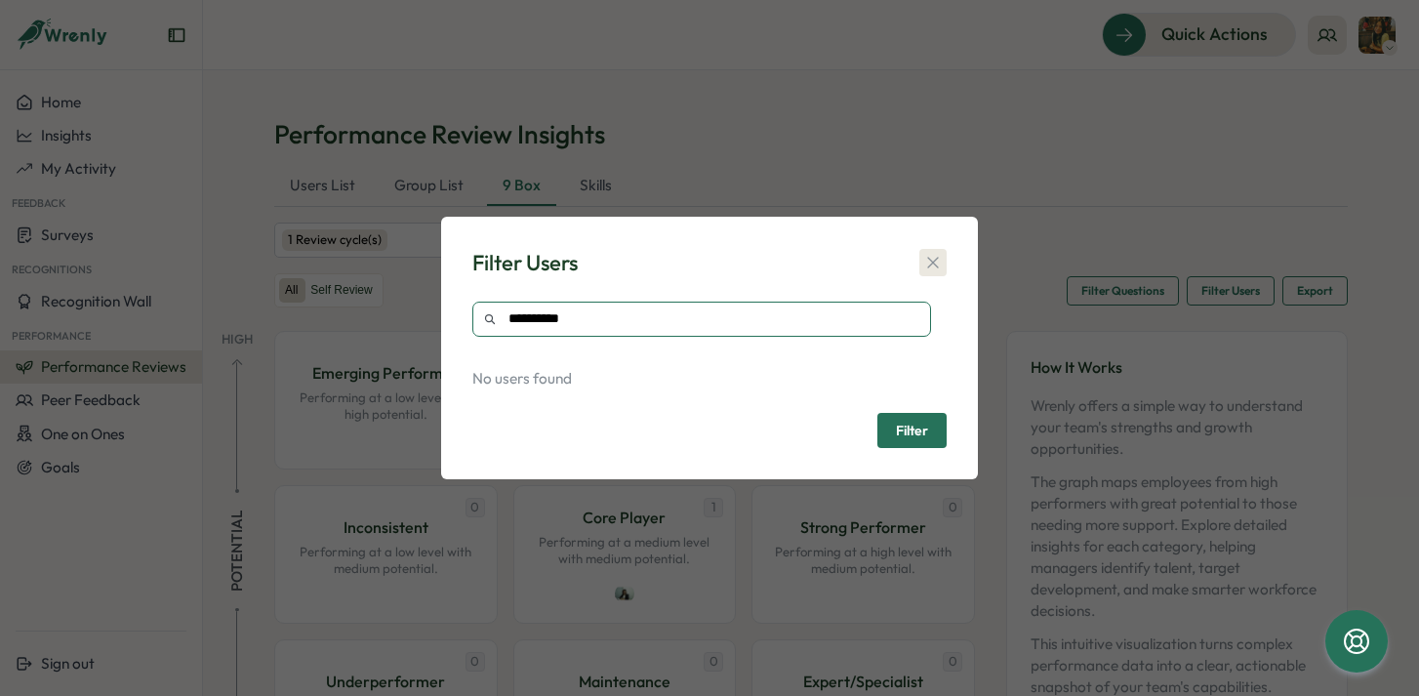
type input "**********"
click at [935, 260] on icon "button" at bounding box center [932, 263] width 11 height 11
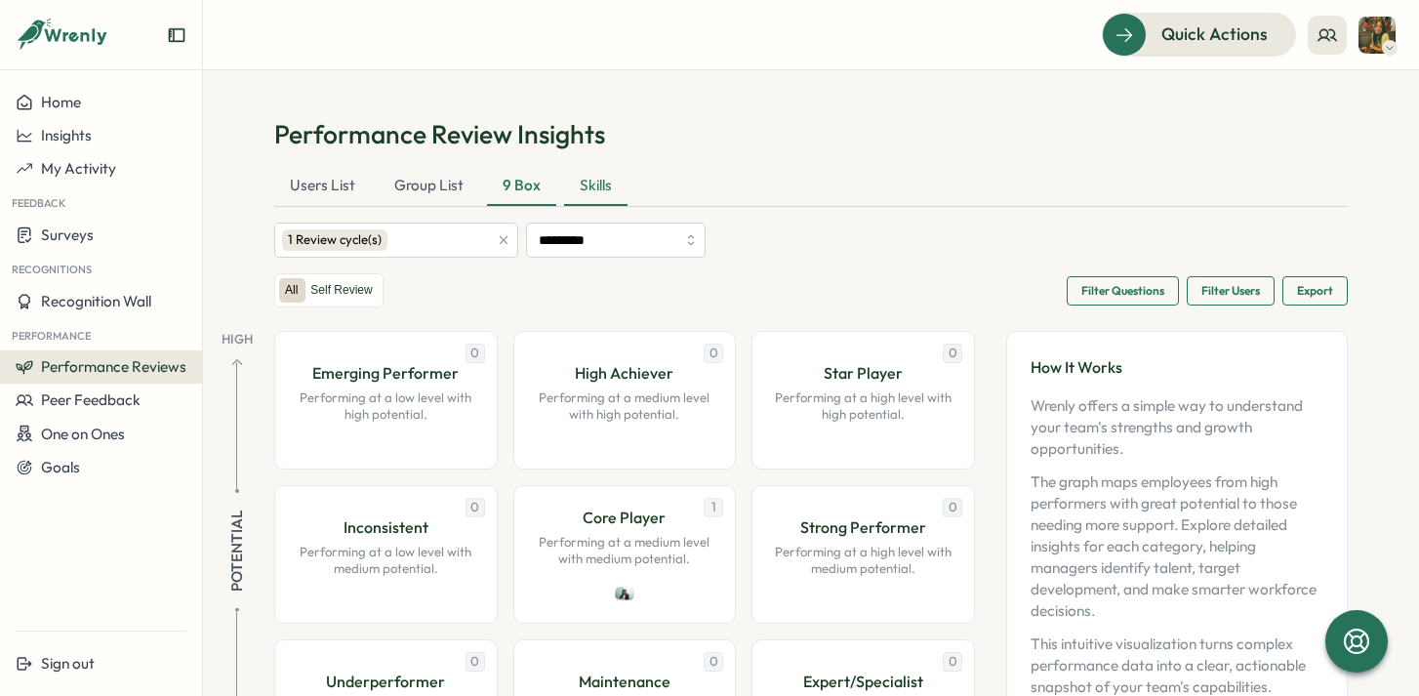
click at [587, 186] on div "Skills" at bounding box center [595, 186] width 63 height 39
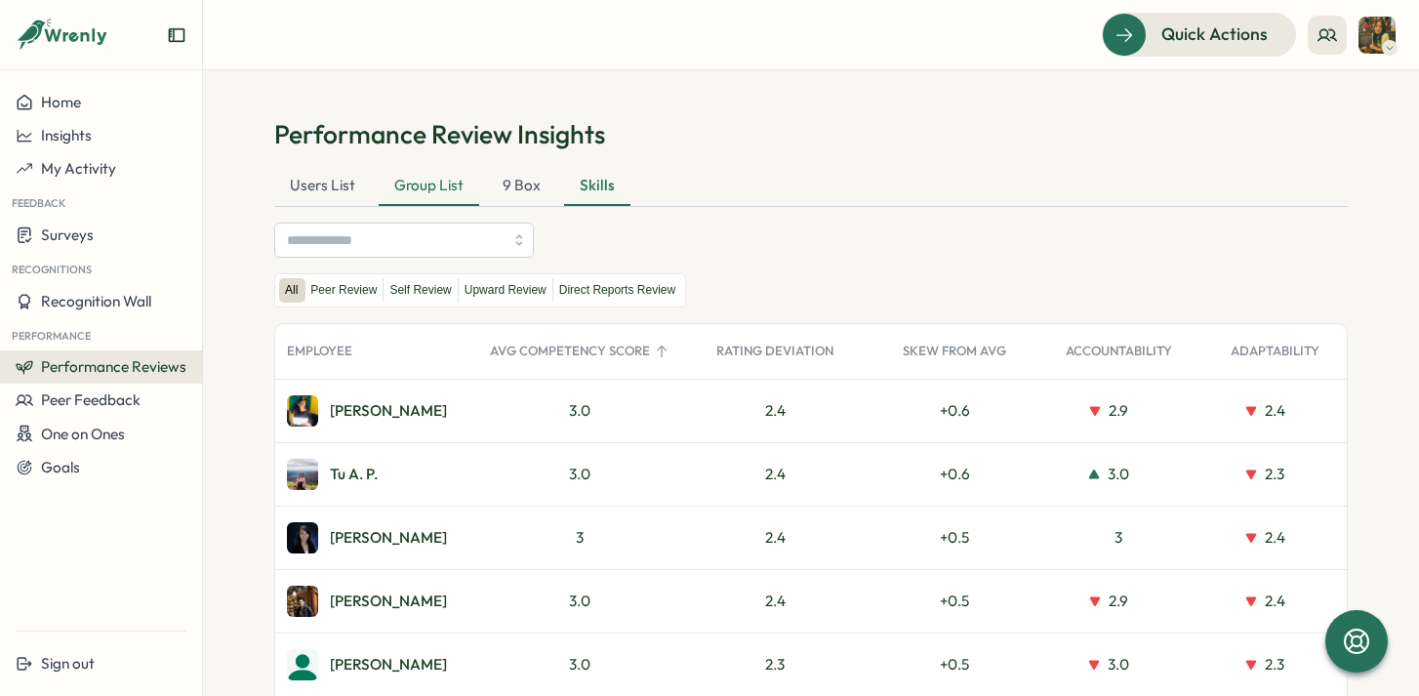
click at [414, 185] on div "Group List" at bounding box center [429, 186] width 101 height 39
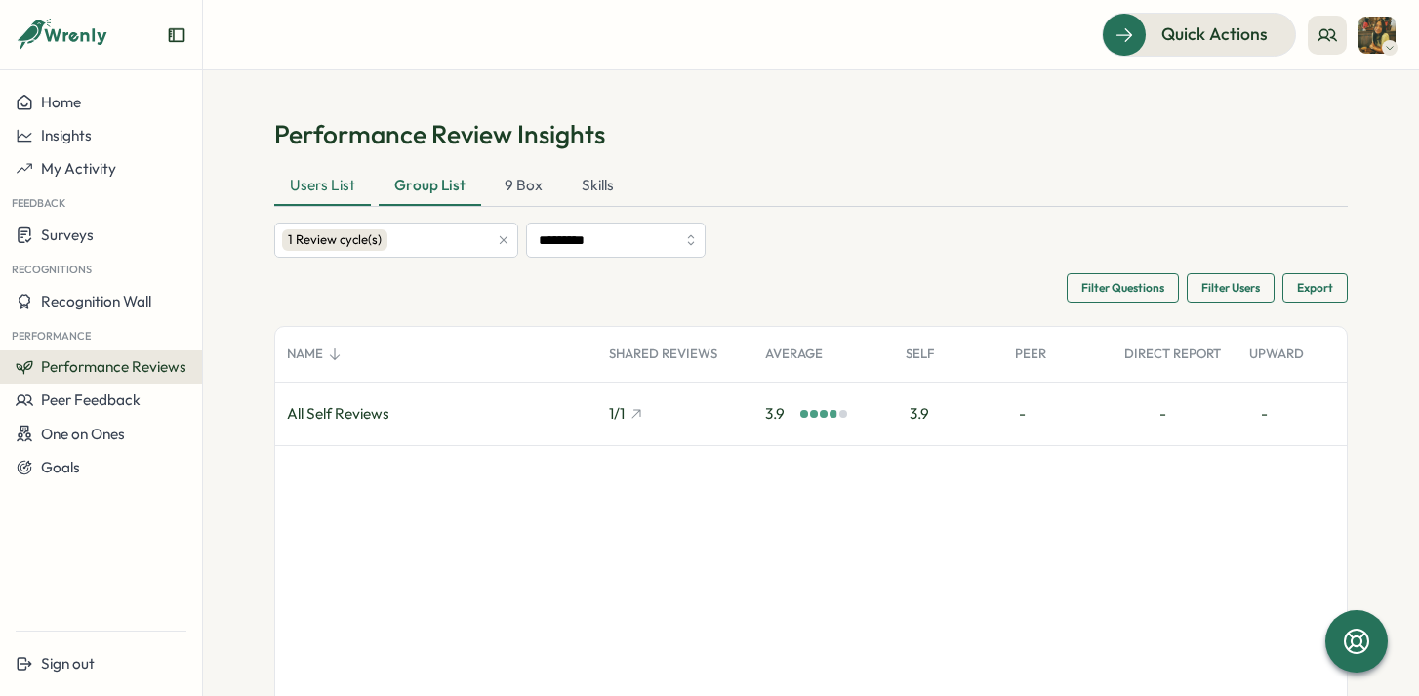
click at [321, 186] on div "Users List" at bounding box center [322, 186] width 97 height 39
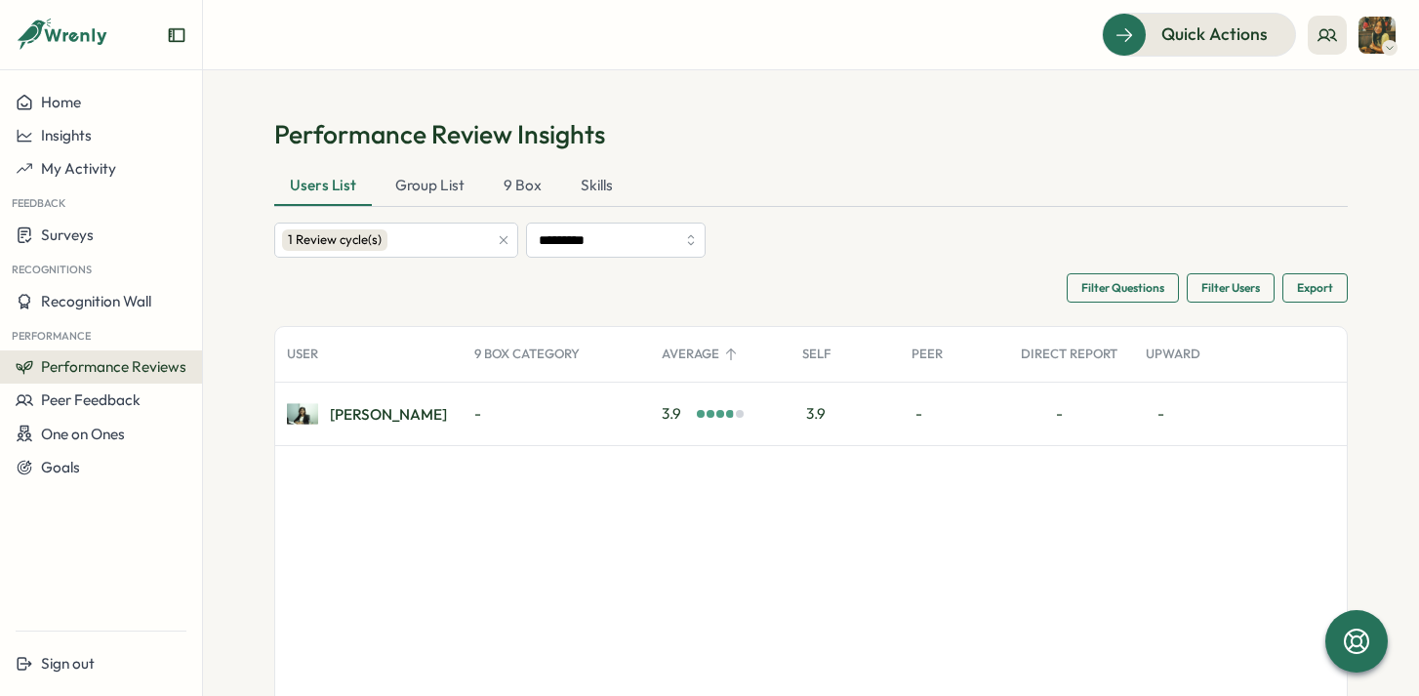
click at [1218, 292] on span "Filter Users" at bounding box center [1230, 287] width 59 height 27
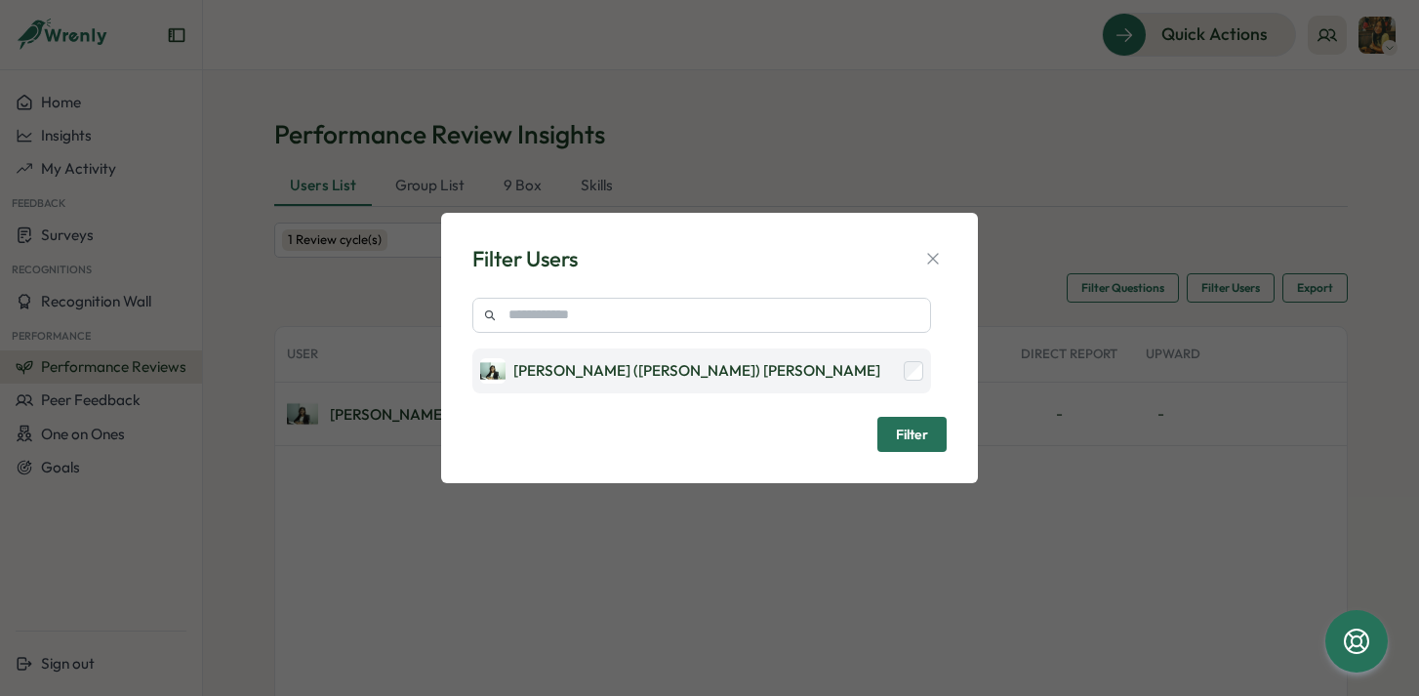
click at [695, 375] on div "[PERSON_NAME] ([PERSON_NAME]) [PERSON_NAME]" at bounding box center [701, 370] width 459 height 45
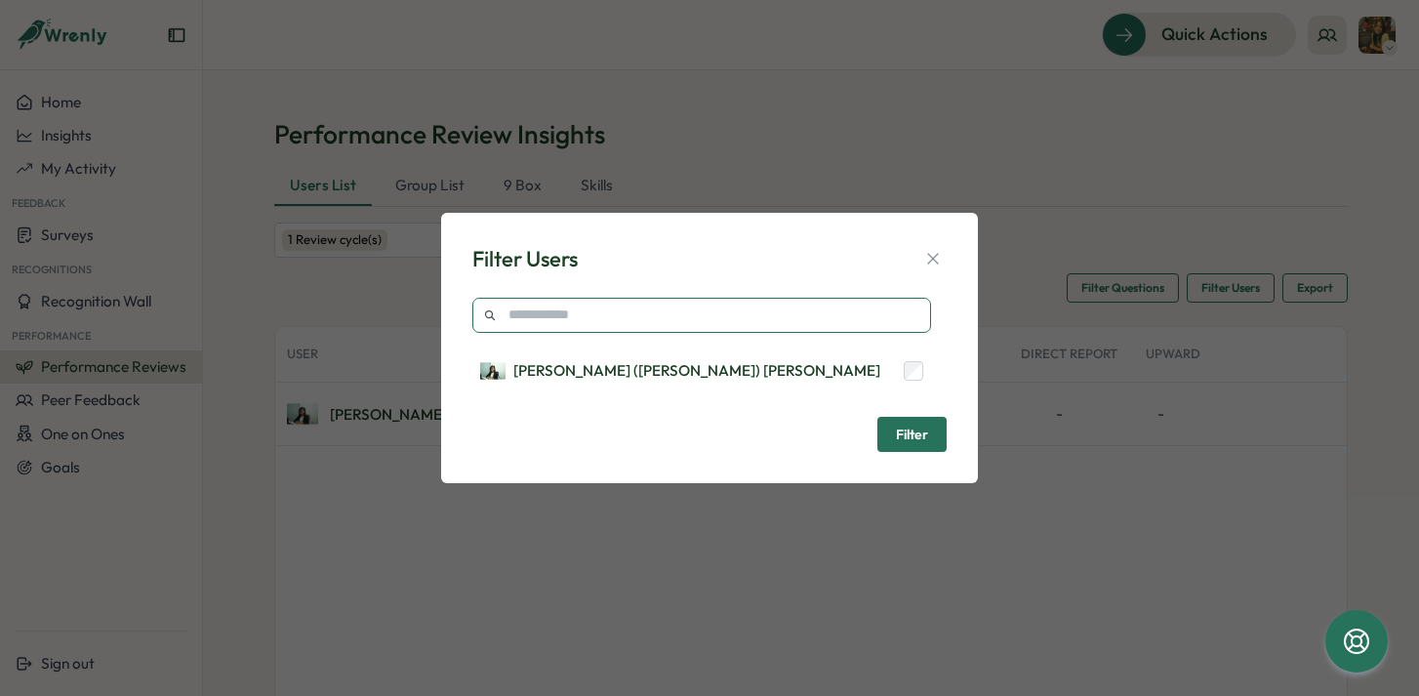
click at [676, 323] on input "text" at bounding box center [701, 315] width 459 height 35
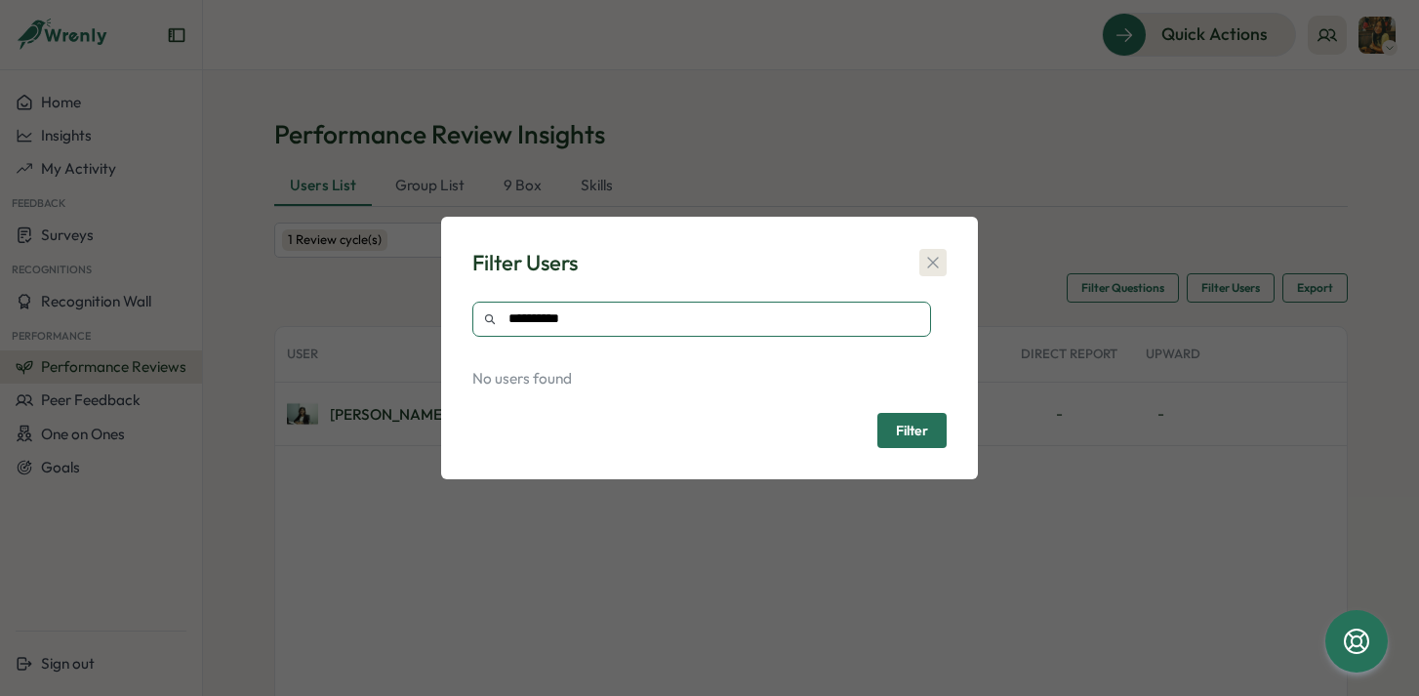
type input "**********"
click at [931, 273] on button "button" at bounding box center [932, 262] width 27 height 27
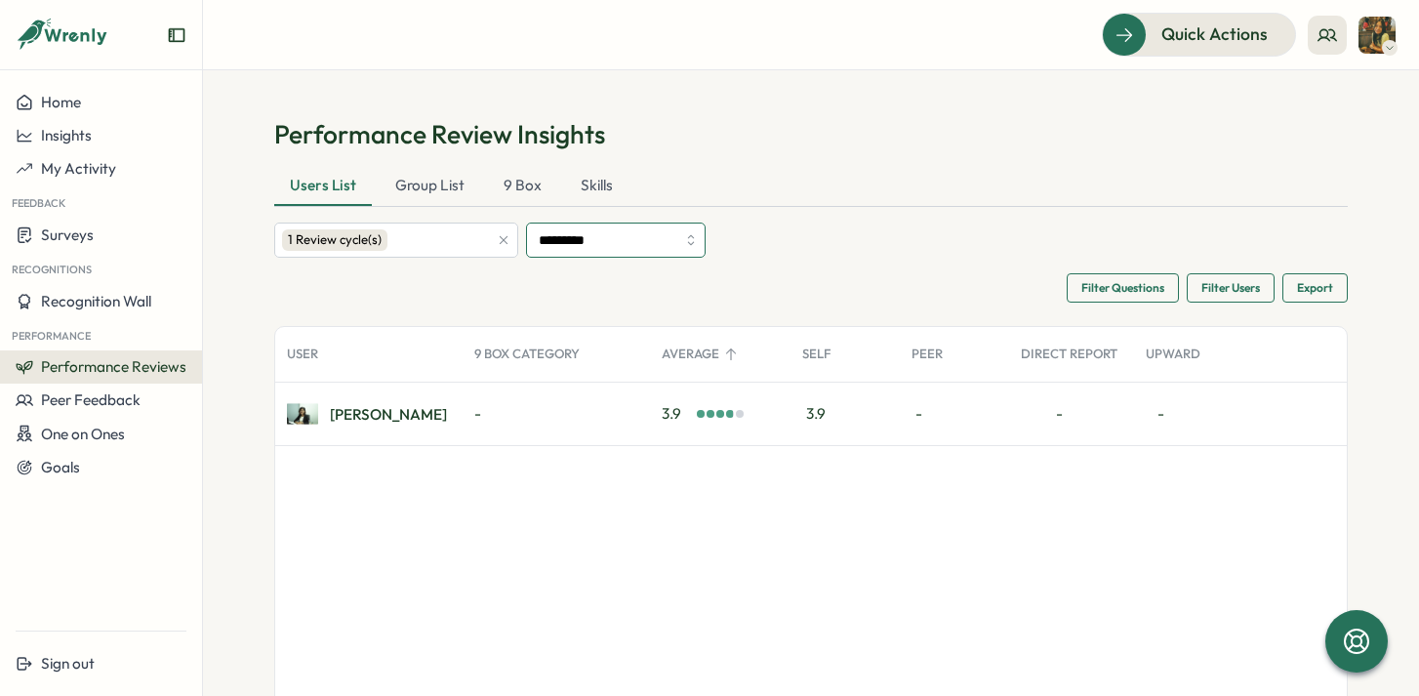
click at [611, 238] on input "*********" at bounding box center [616, 240] width 180 height 35
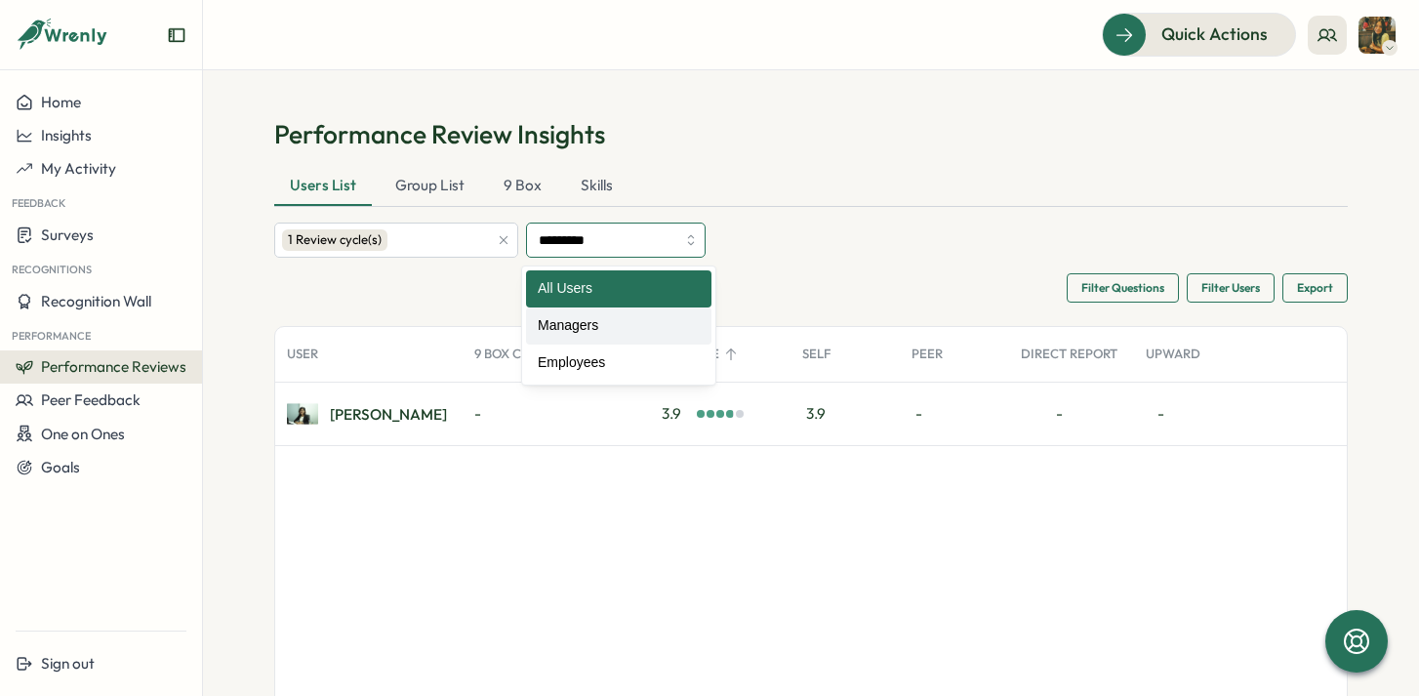
type input "********"
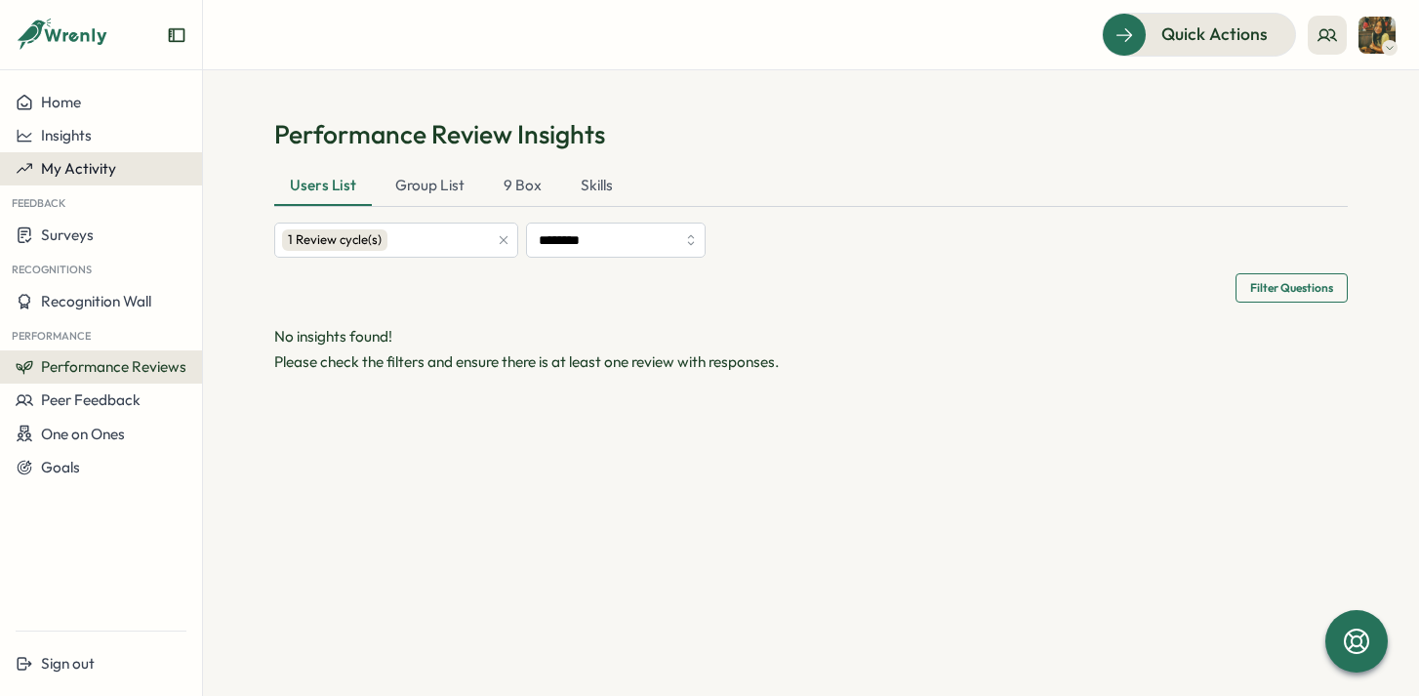
click at [72, 174] on span "My Activity" at bounding box center [78, 168] width 75 height 19
